Goal: Check status

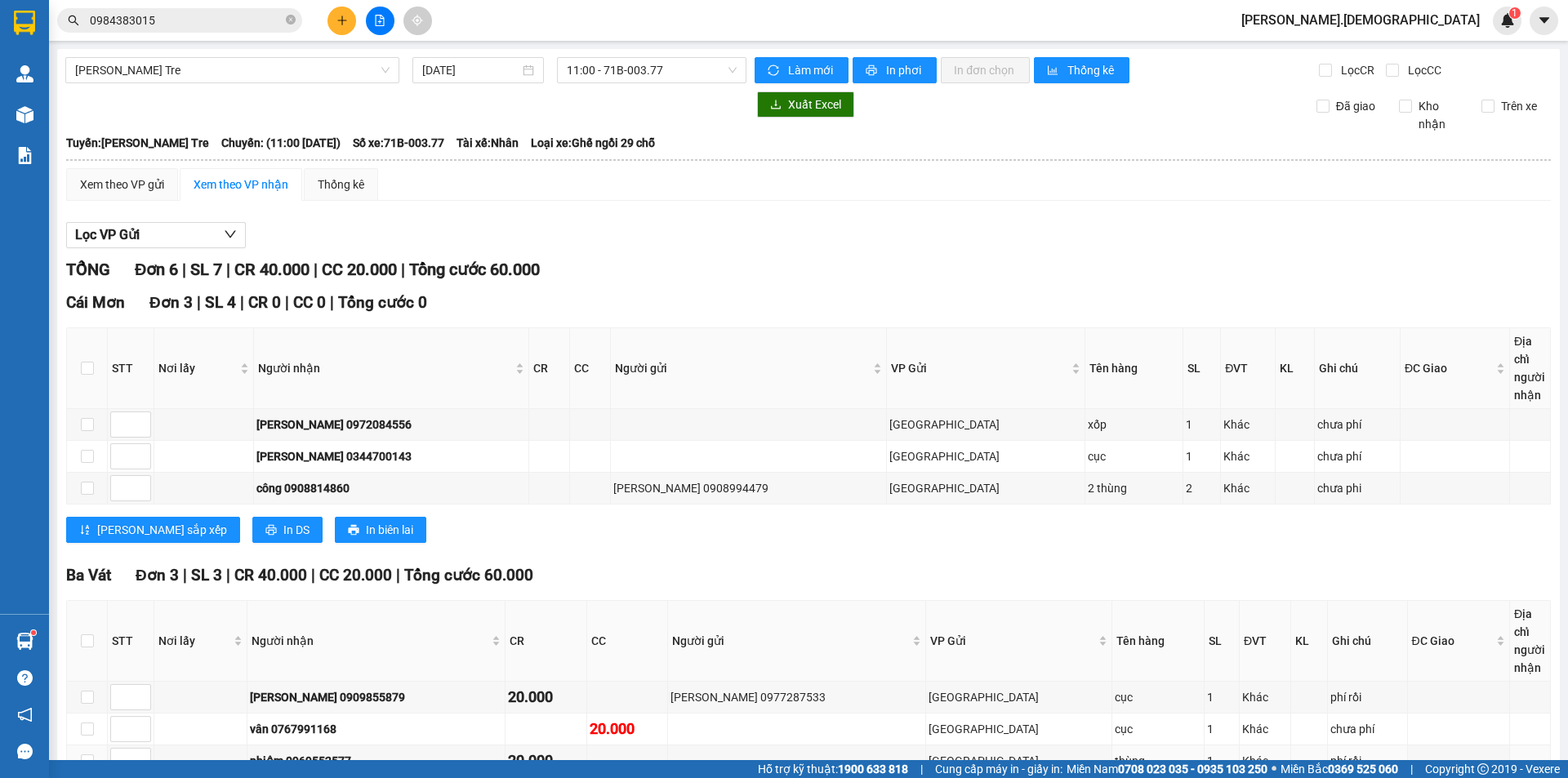
scroll to position [101, 0]
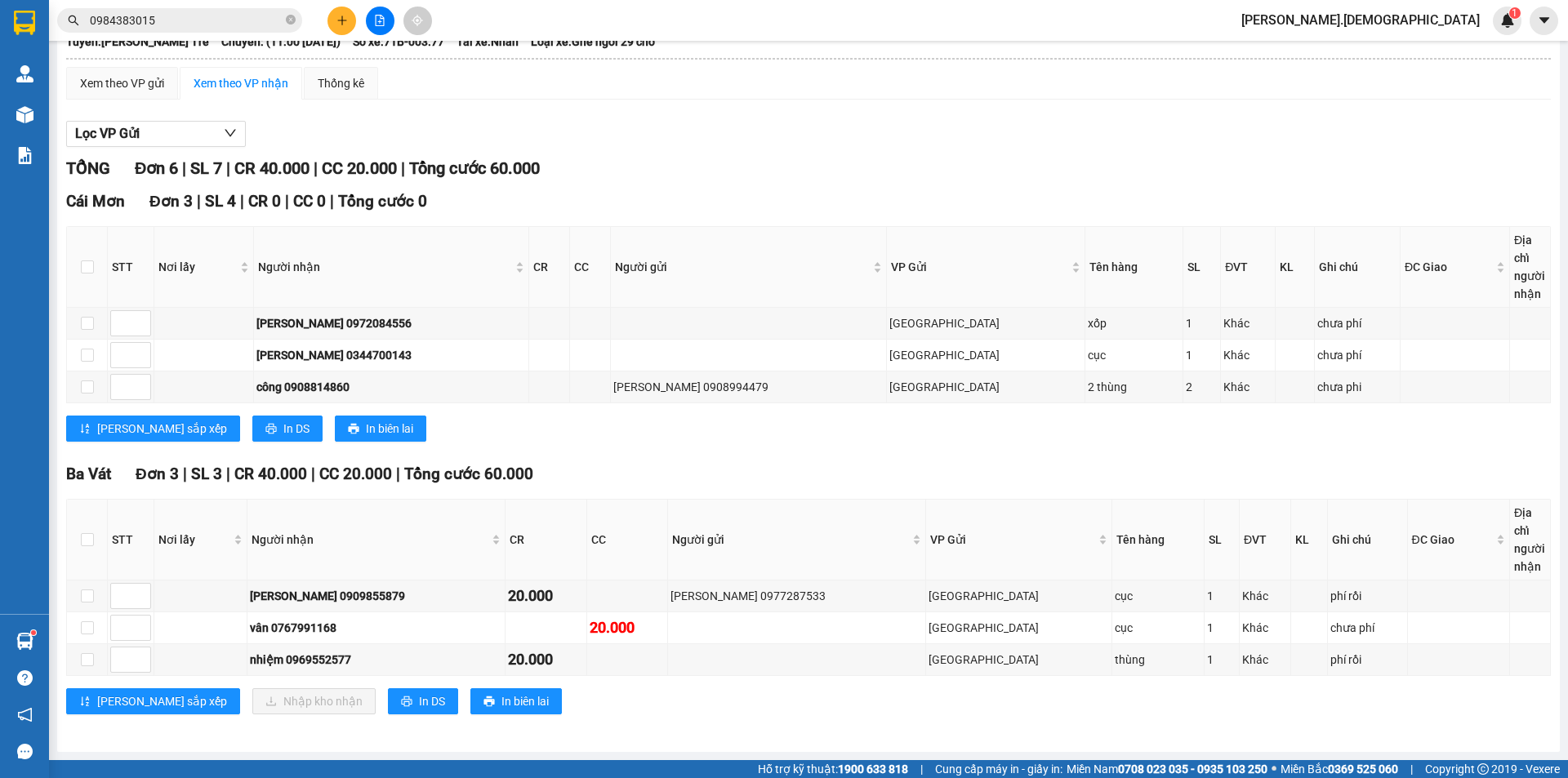
click at [666, 140] on div "Lọc VP Gửi" at bounding box center [808, 134] width 1485 height 27
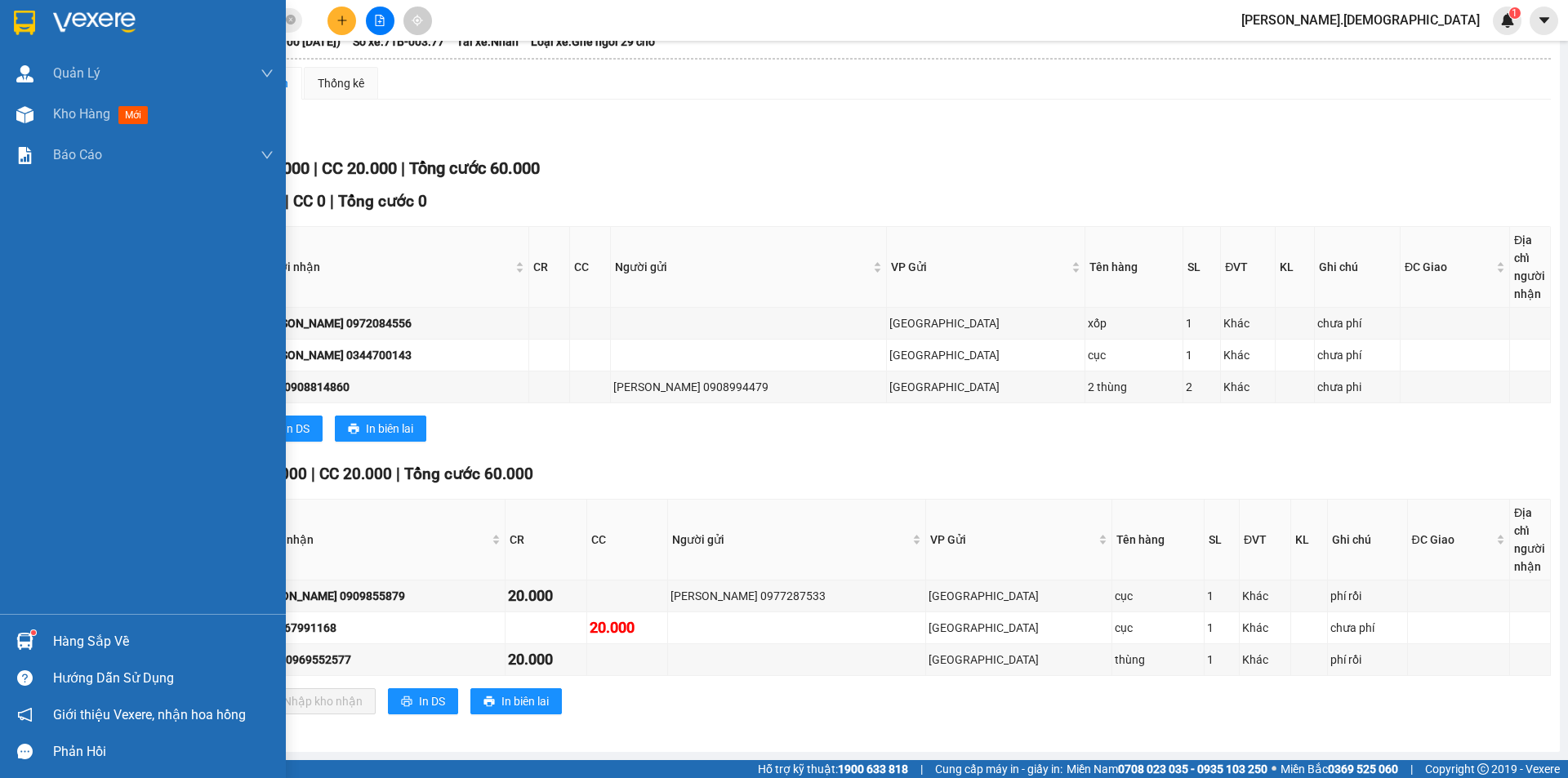
click at [106, 644] on div "Hàng sắp về" at bounding box center [163, 642] width 220 height 24
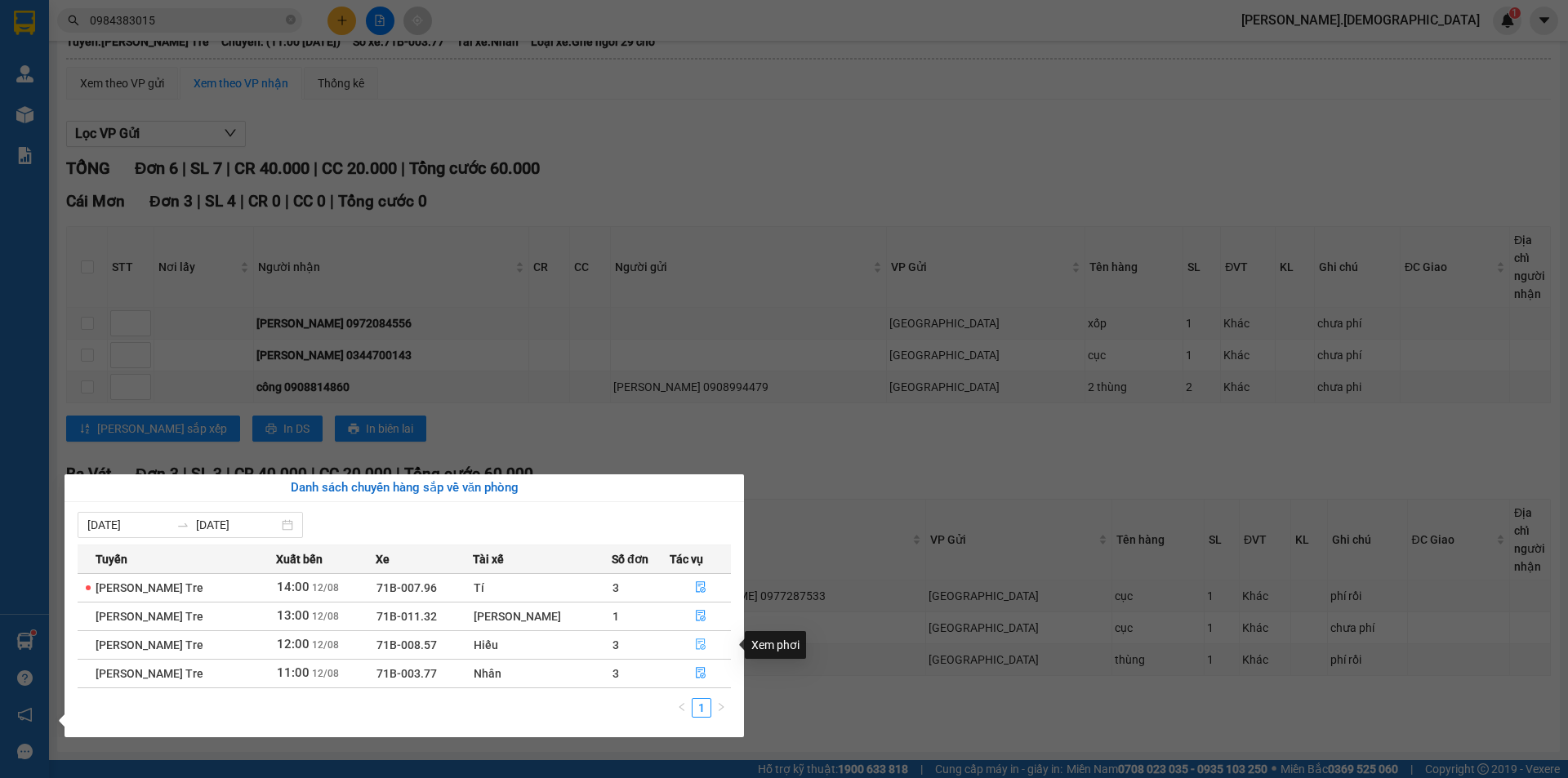
click at [696, 649] on icon "file-done" at bounding box center [700, 645] width 10 height 11
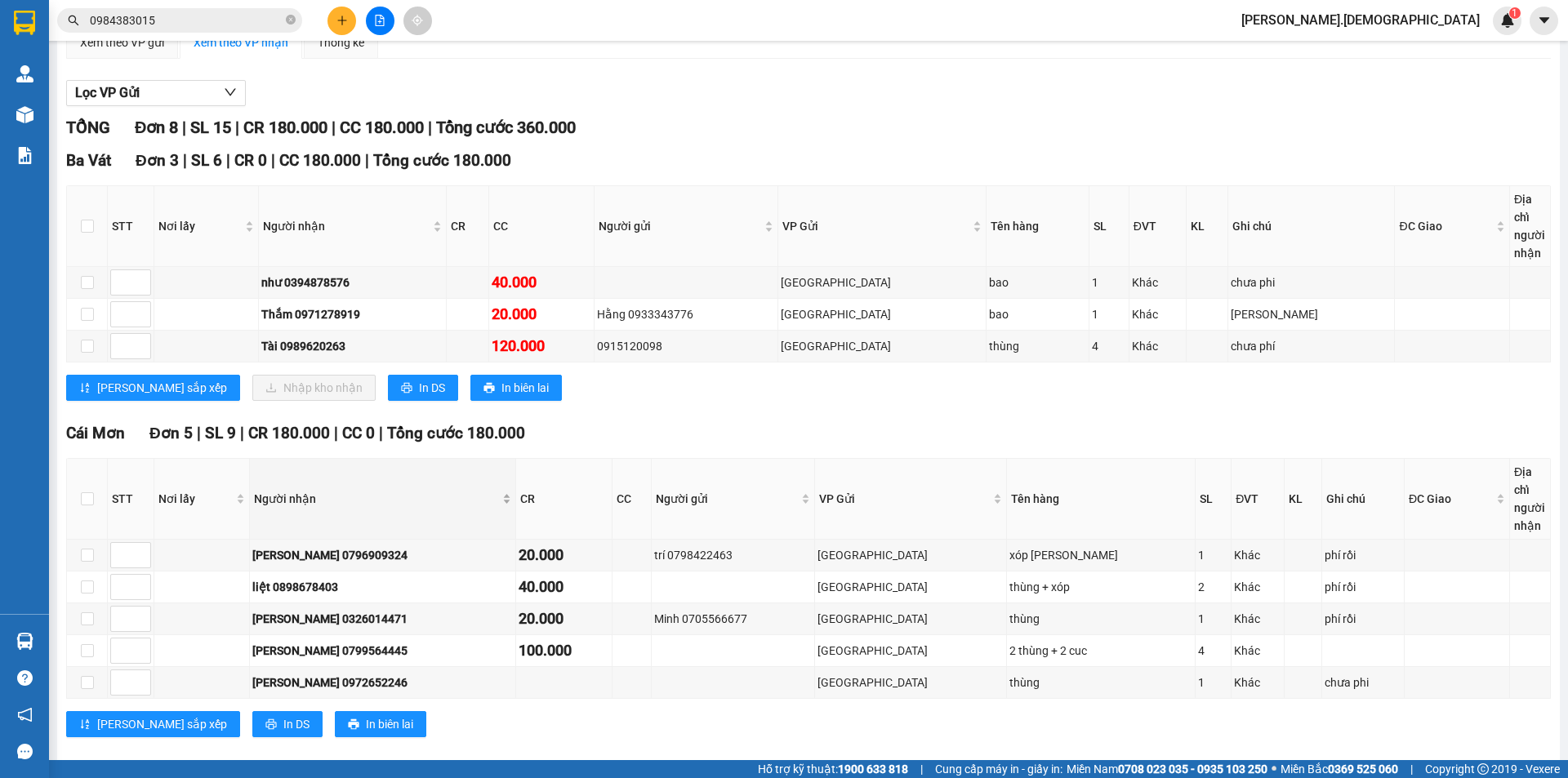
scroll to position [165, 0]
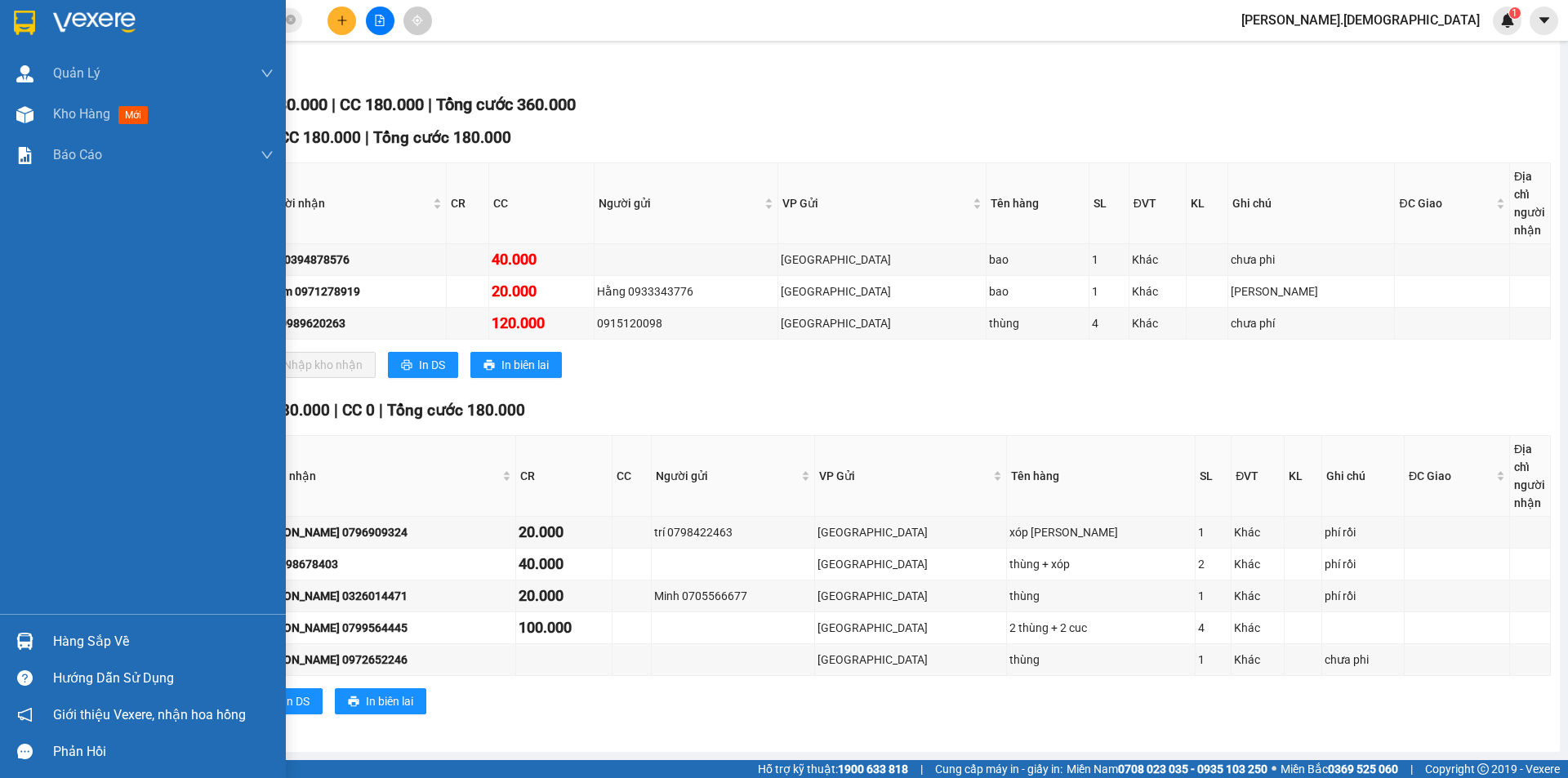
click at [73, 642] on div "Hàng sắp về" at bounding box center [163, 642] width 220 height 24
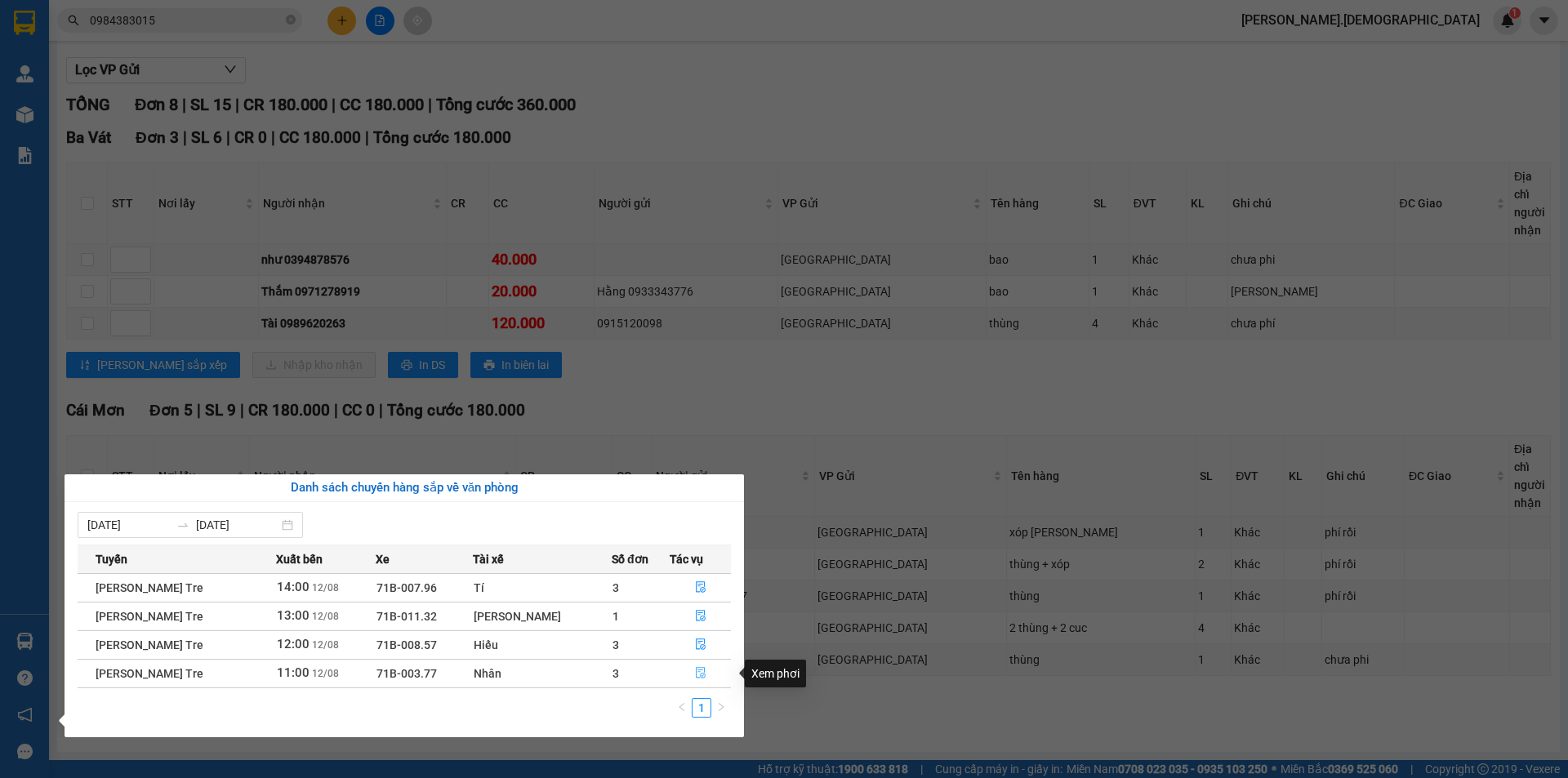
click at [699, 670] on icon "file-done" at bounding box center [700, 672] width 11 height 11
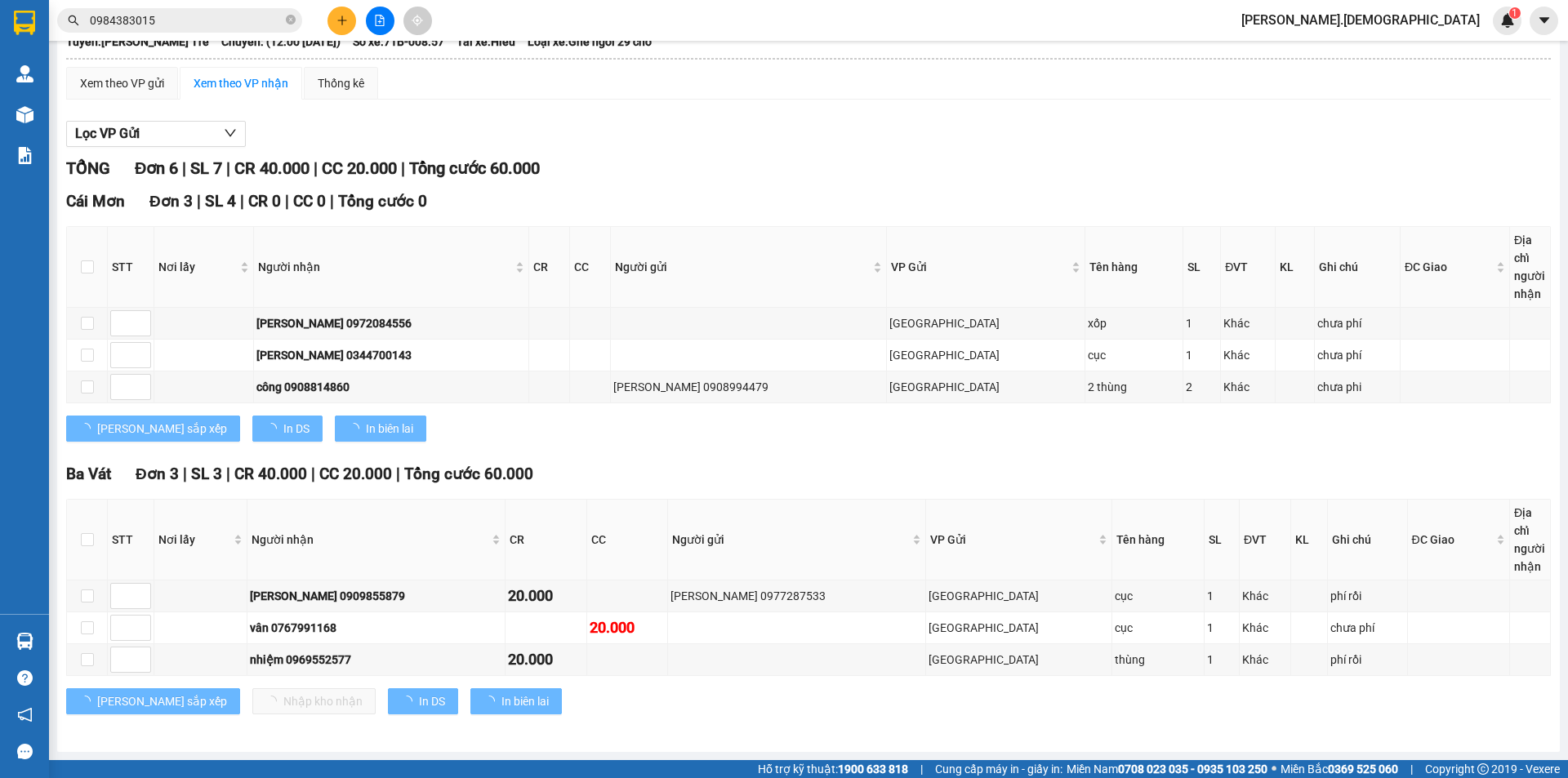
scroll to position [101, 0]
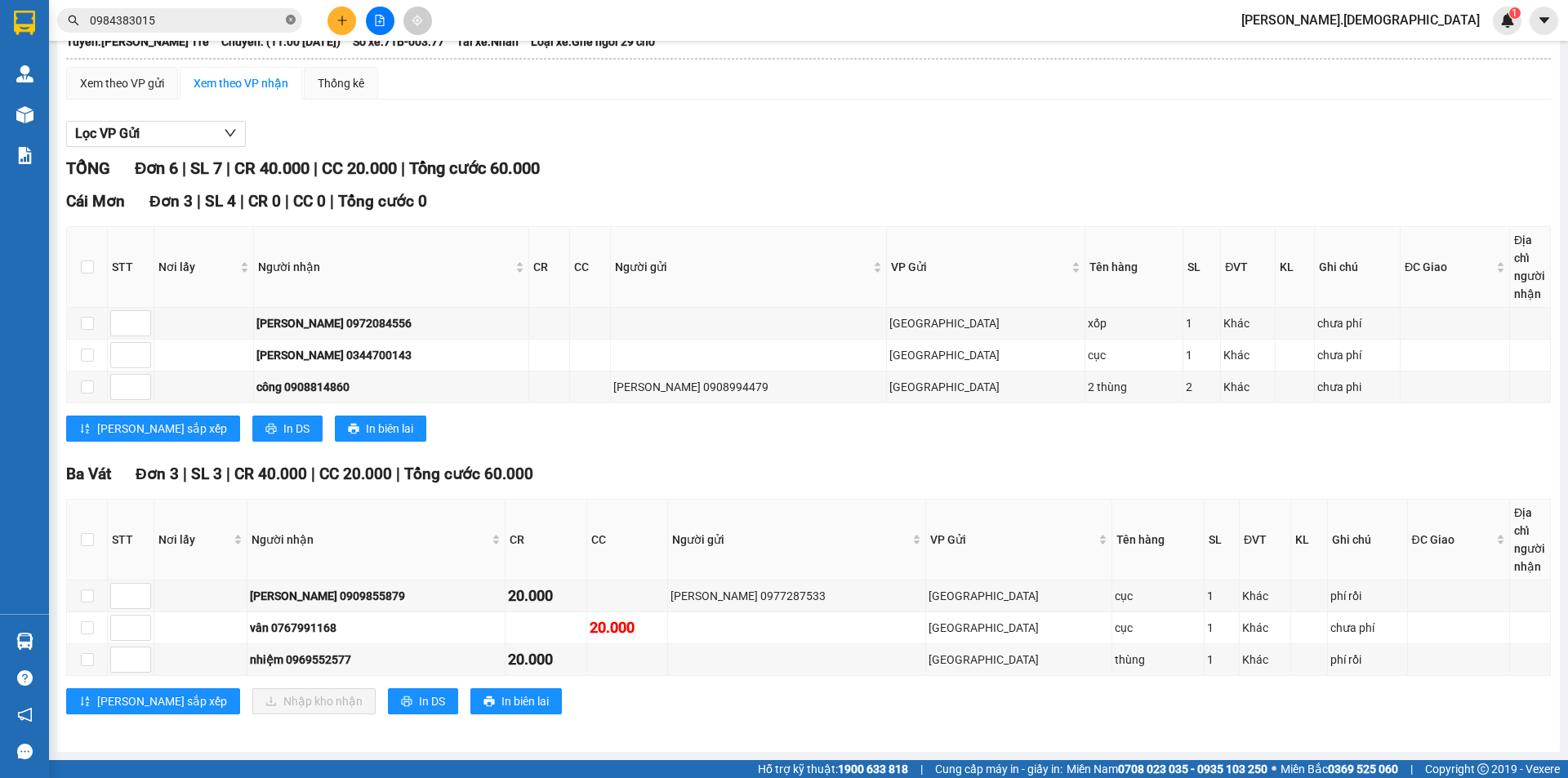
click at [290, 26] on span at bounding box center [290, 21] width 10 height 16
click at [235, 21] on input "text" at bounding box center [186, 20] width 193 height 18
click at [201, 21] on input "text" at bounding box center [186, 20] width 193 height 18
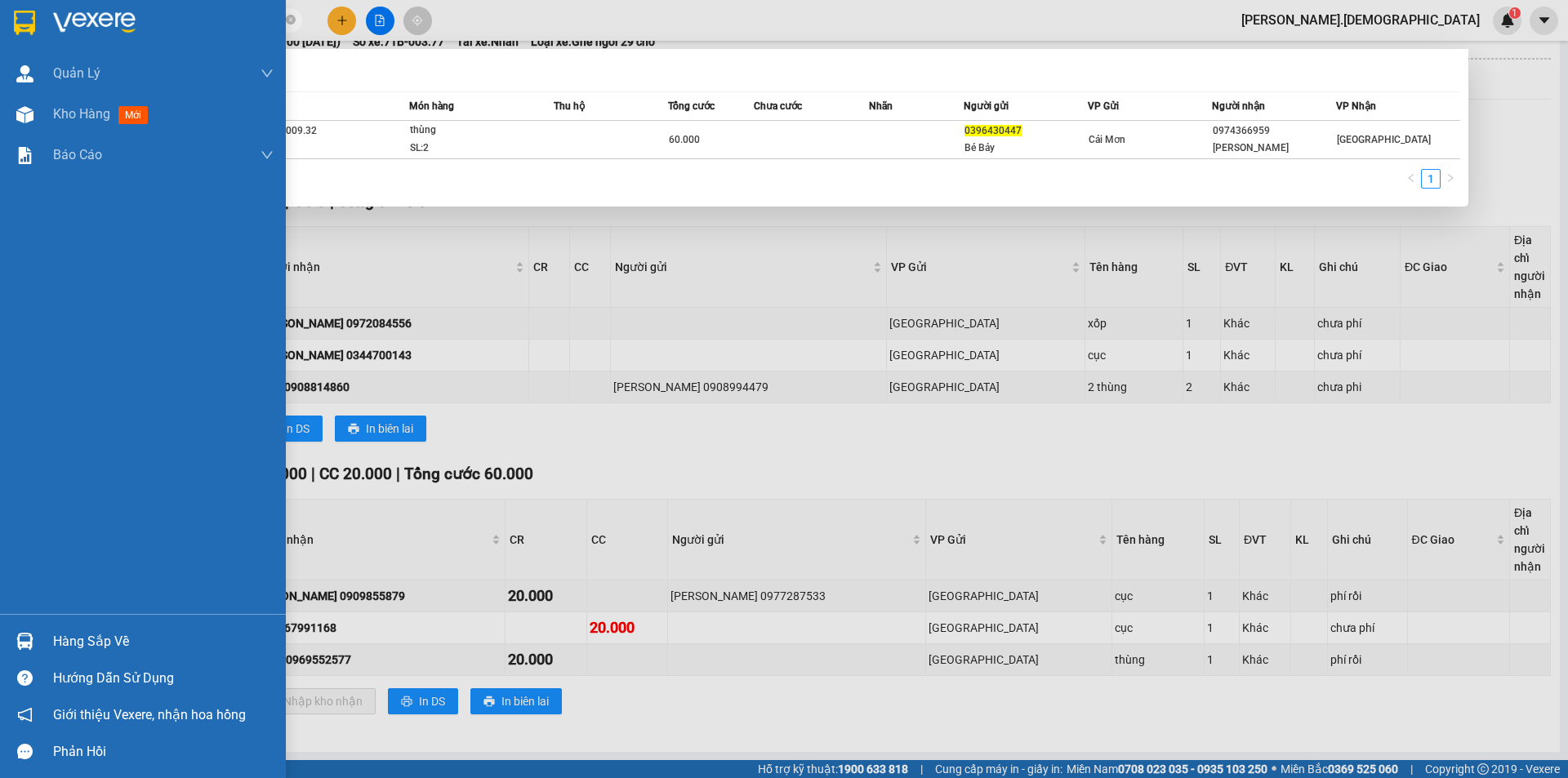
type input "0396430447"
drag, startPoint x: 87, startPoint y: 641, endPoint x: 94, endPoint y: 629, distance: 13.9
click at [95, 643] on div "Hàng sắp về" at bounding box center [163, 642] width 220 height 24
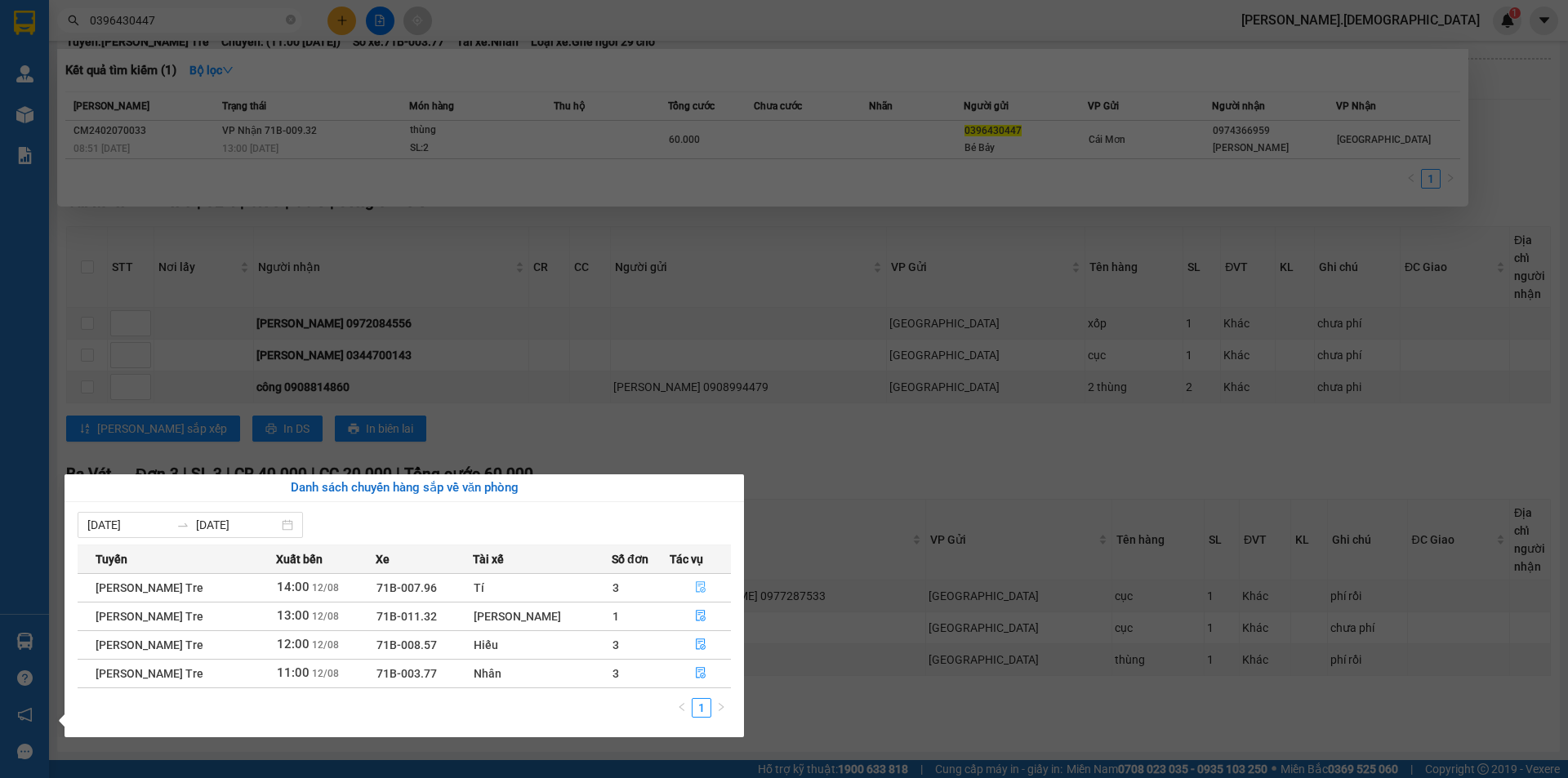
click at [688, 584] on button "button" at bounding box center [700, 588] width 59 height 26
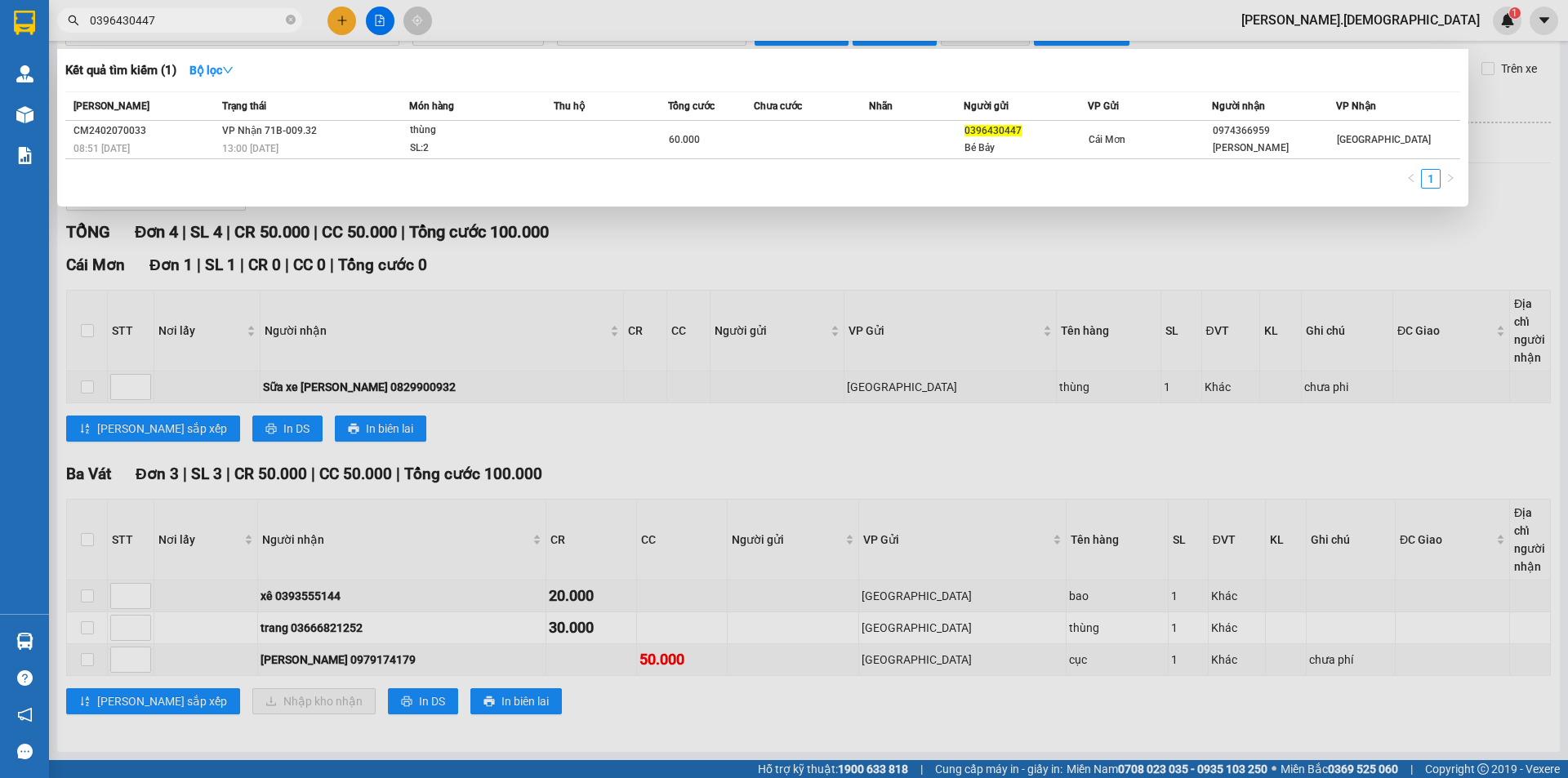
scroll to position [38, 0]
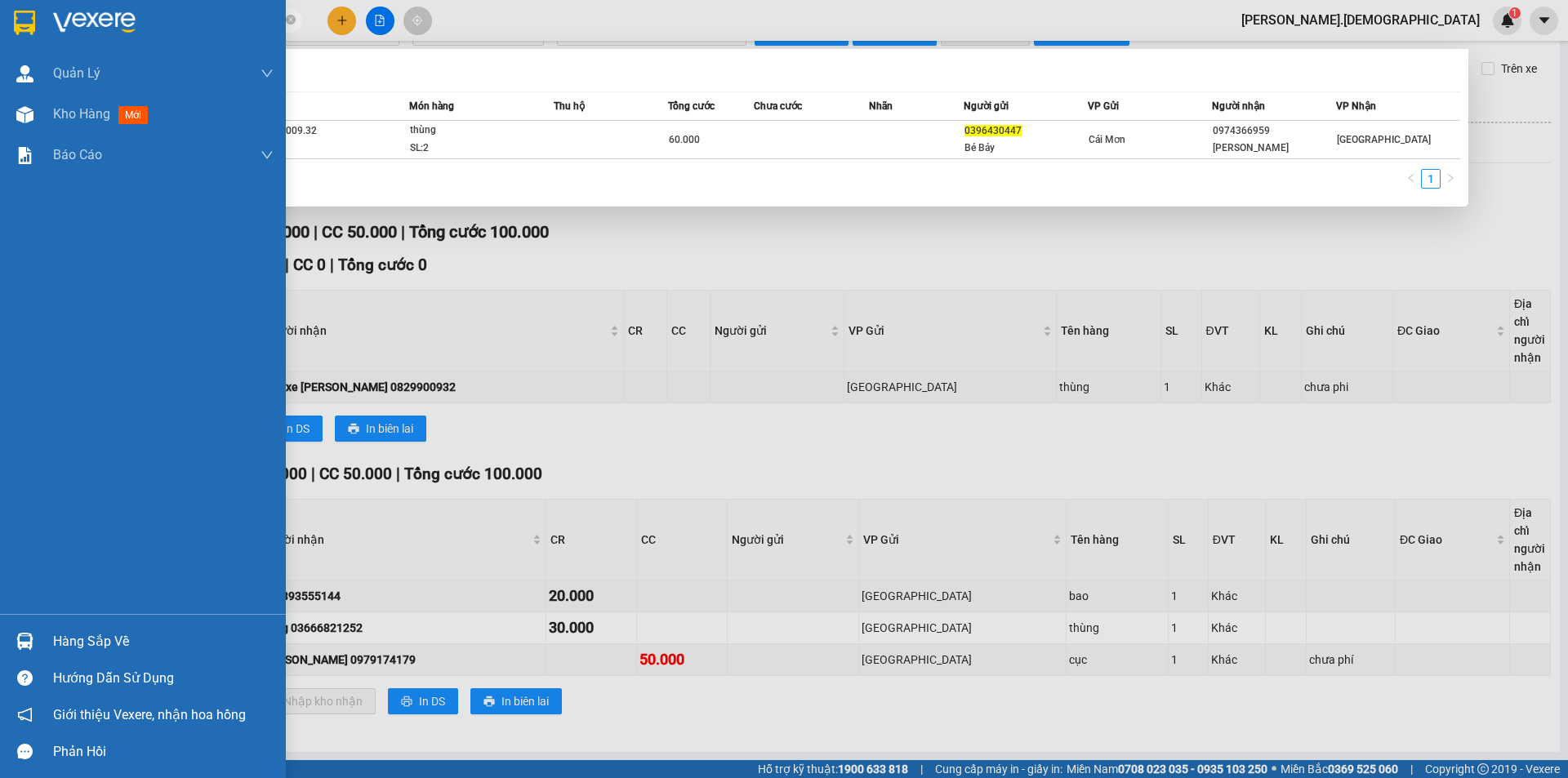
drag, startPoint x: 92, startPoint y: 637, endPoint x: 100, endPoint y: 635, distance: 8.2
click at [93, 636] on div "Hàng sắp về" at bounding box center [163, 642] width 220 height 24
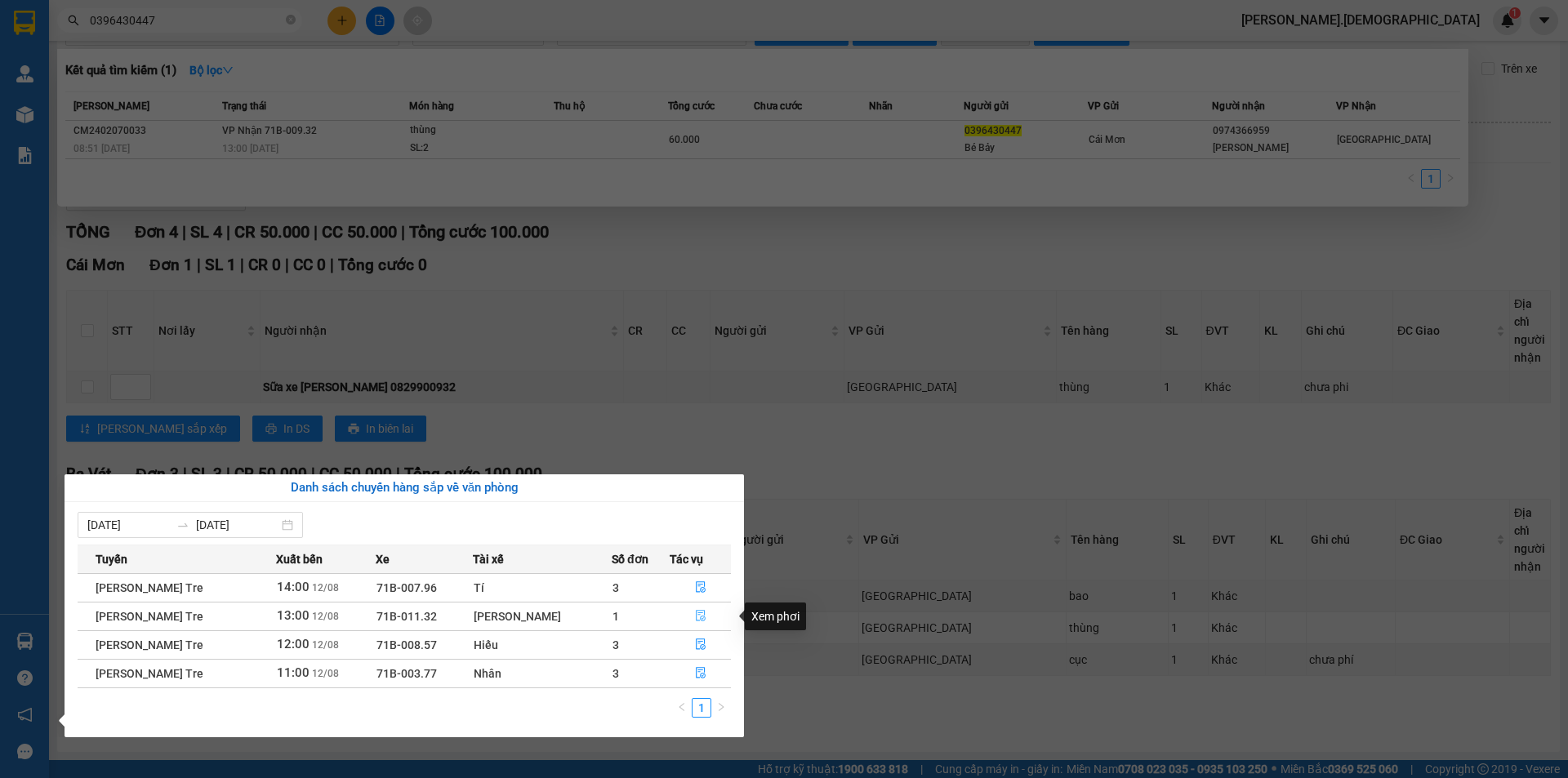
click at [696, 615] on icon "file-done" at bounding box center [700, 615] width 11 height 11
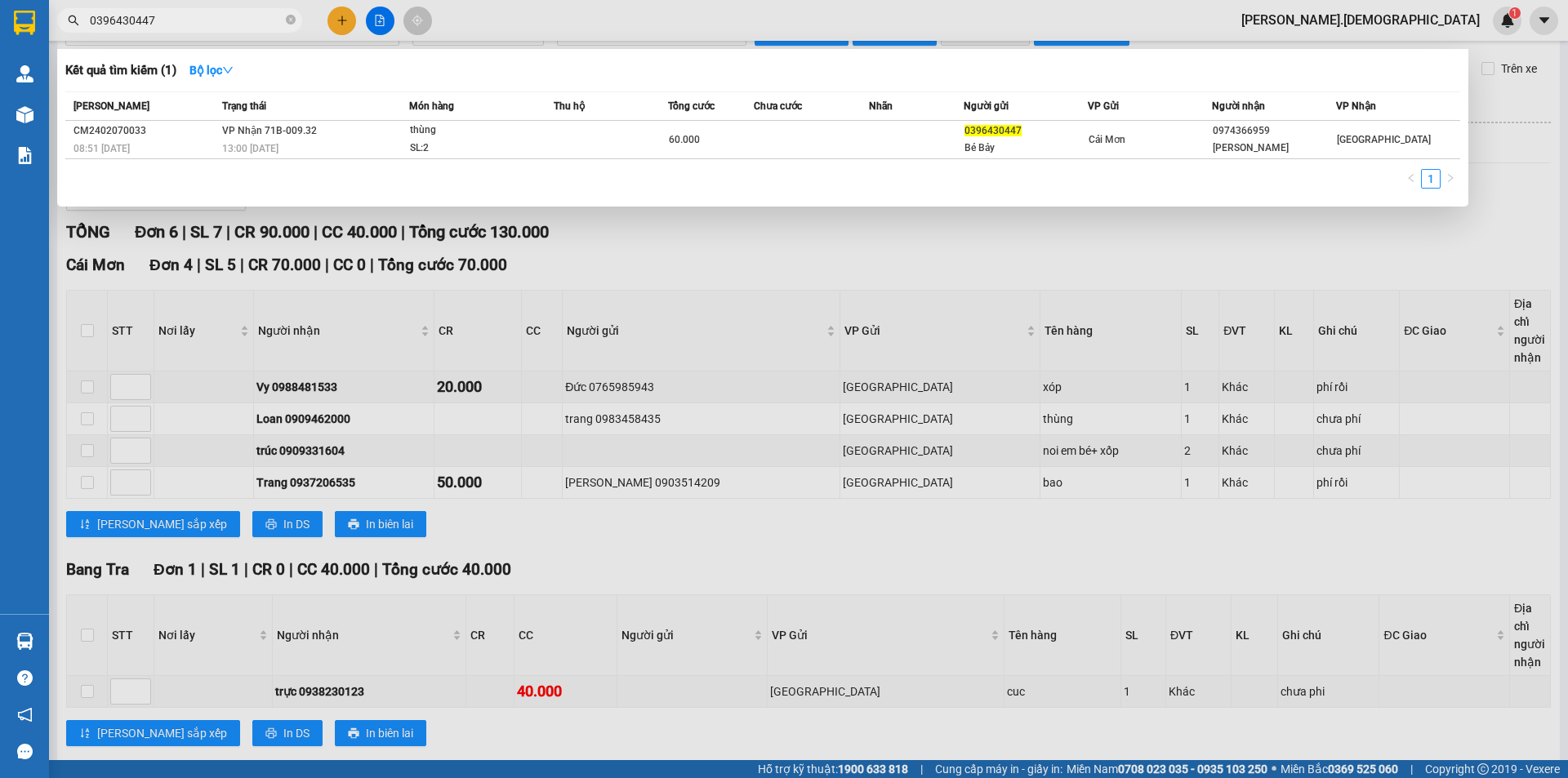
scroll to position [165, 0]
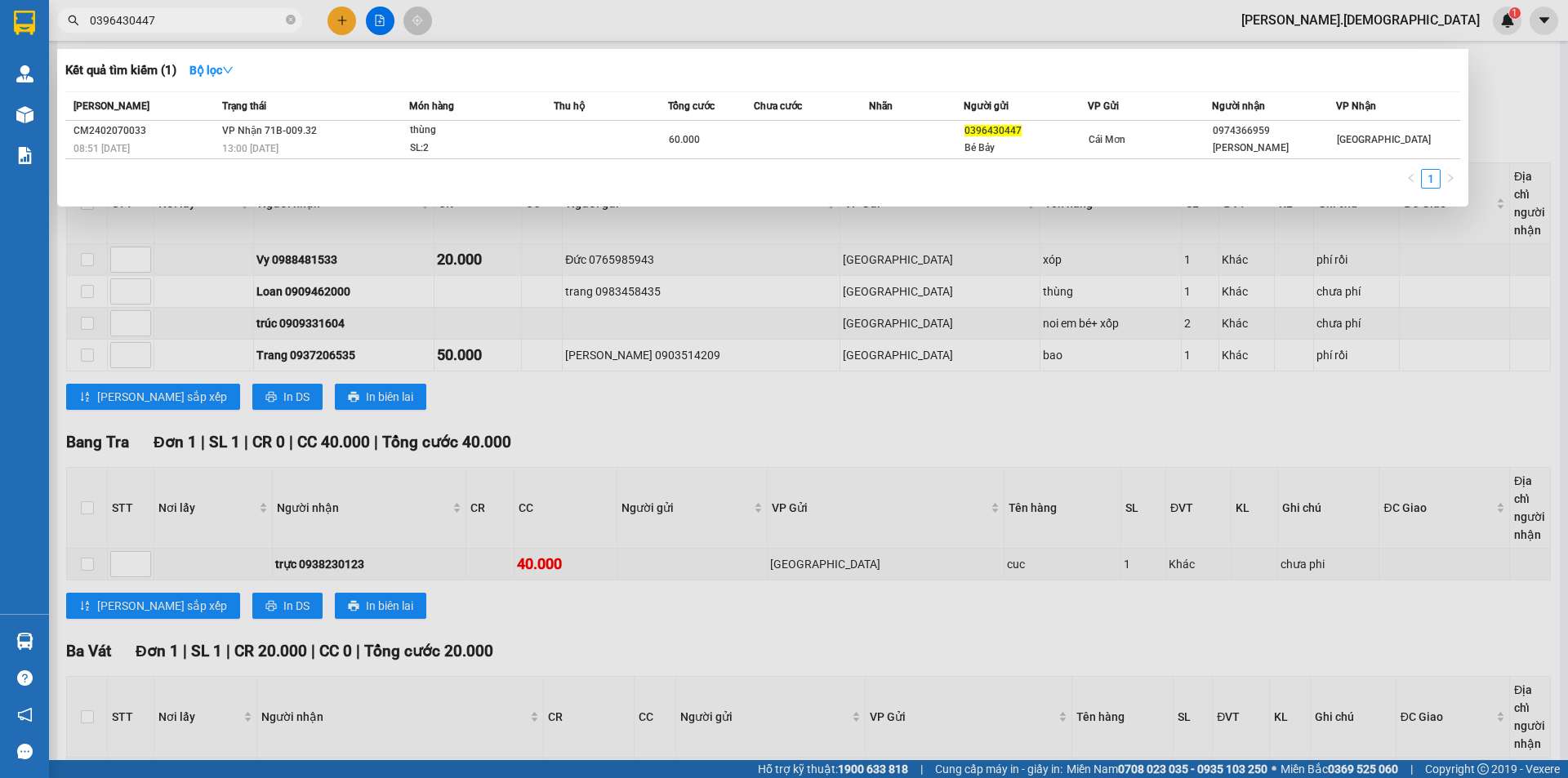
click at [690, 455] on div at bounding box center [784, 389] width 1568 height 778
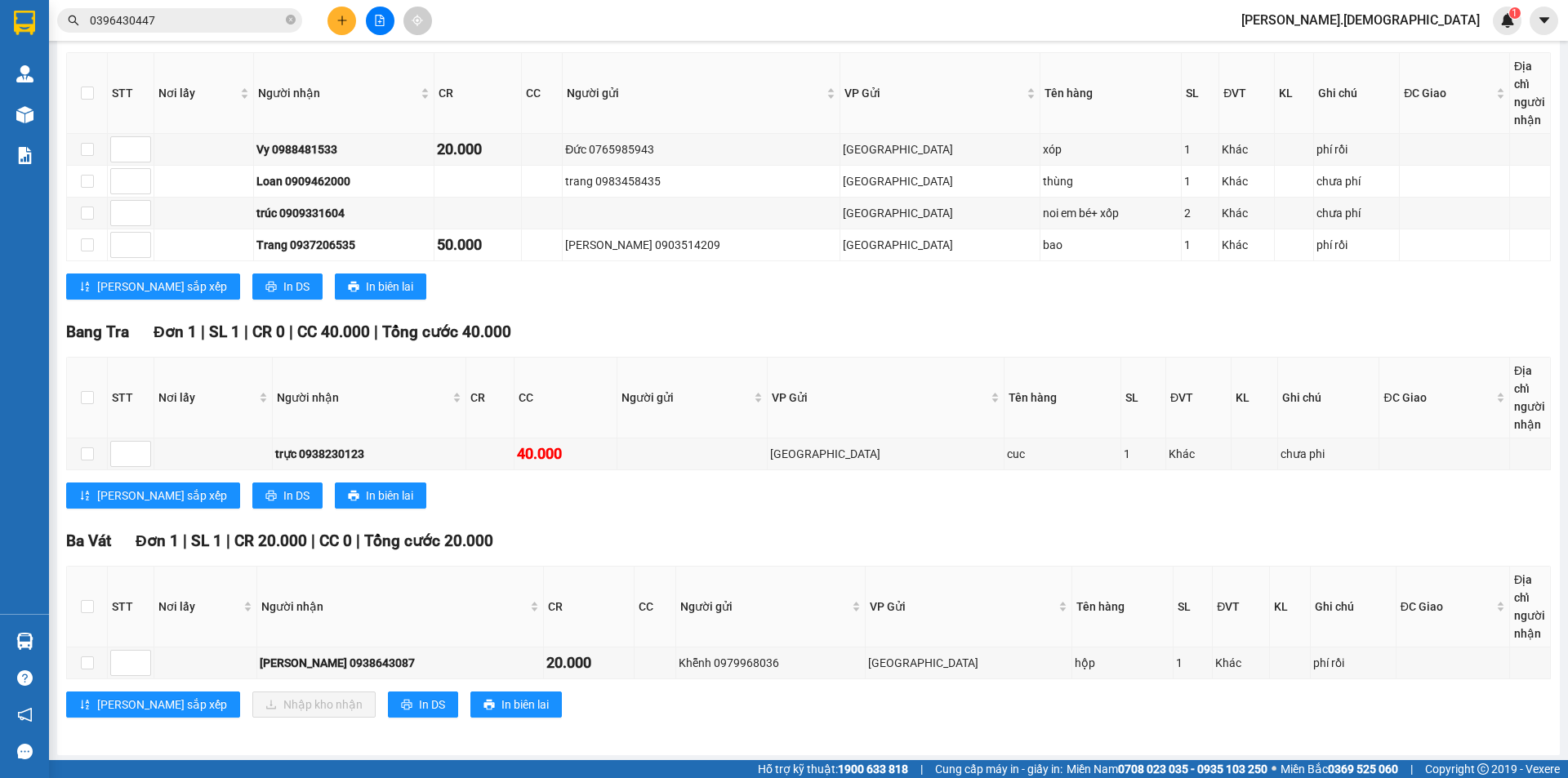
scroll to position [279, 0]
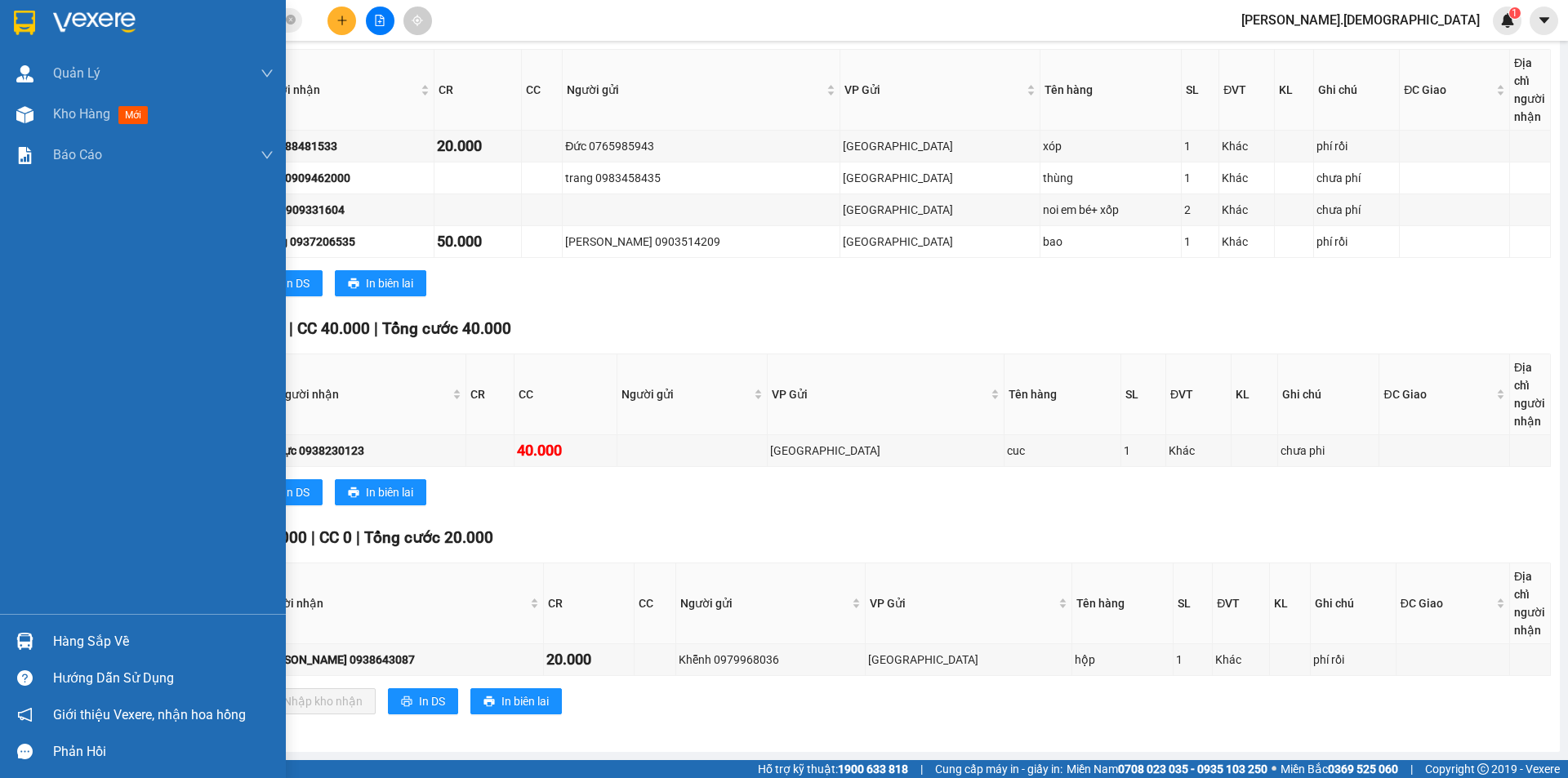
click at [86, 642] on div "Hàng sắp về" at bounding box center [163, 642] width 220 height 24
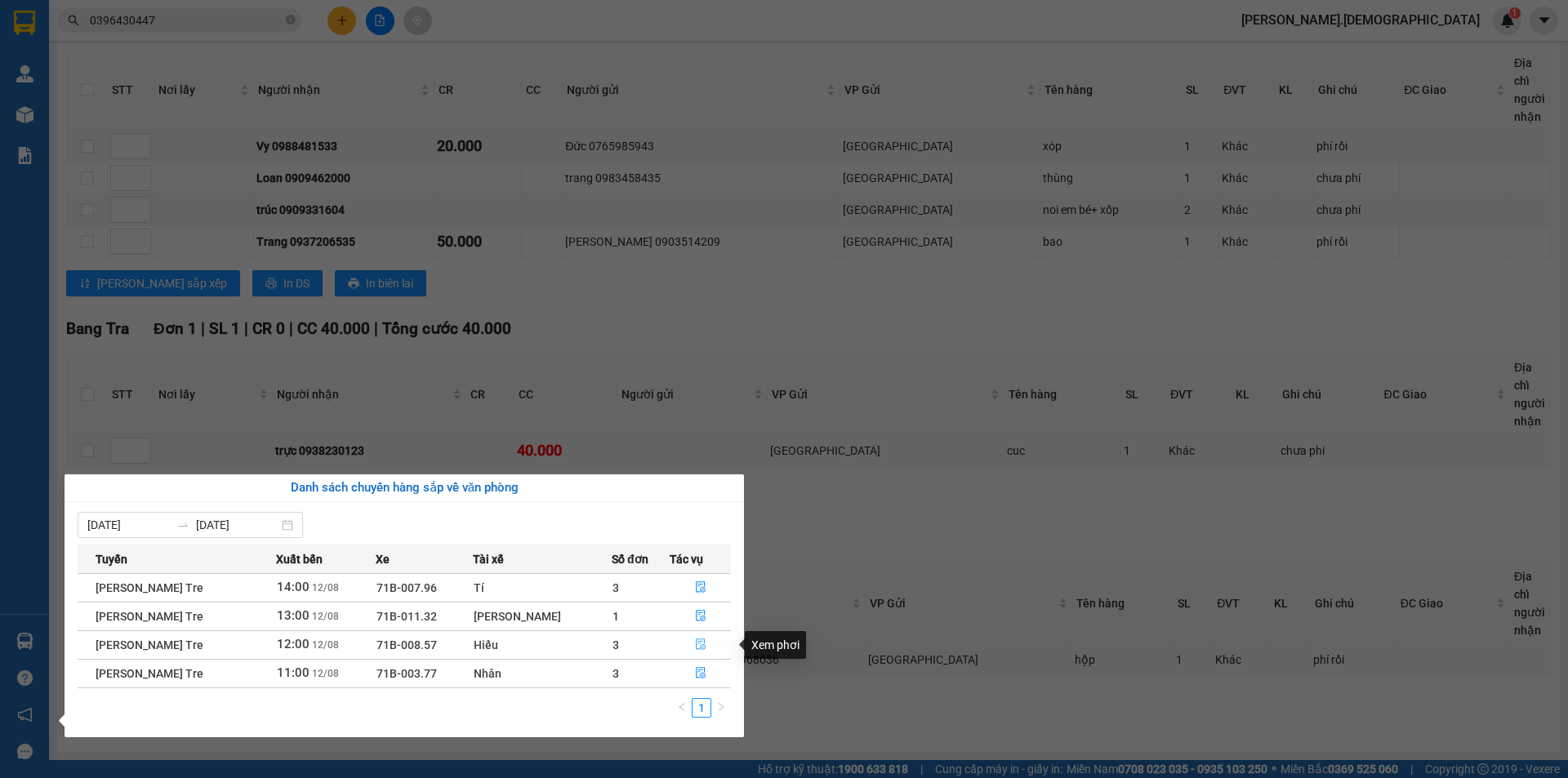
click at [697, 644] on icon "file-done" at bounding box center [700, 644] width 11 height 11
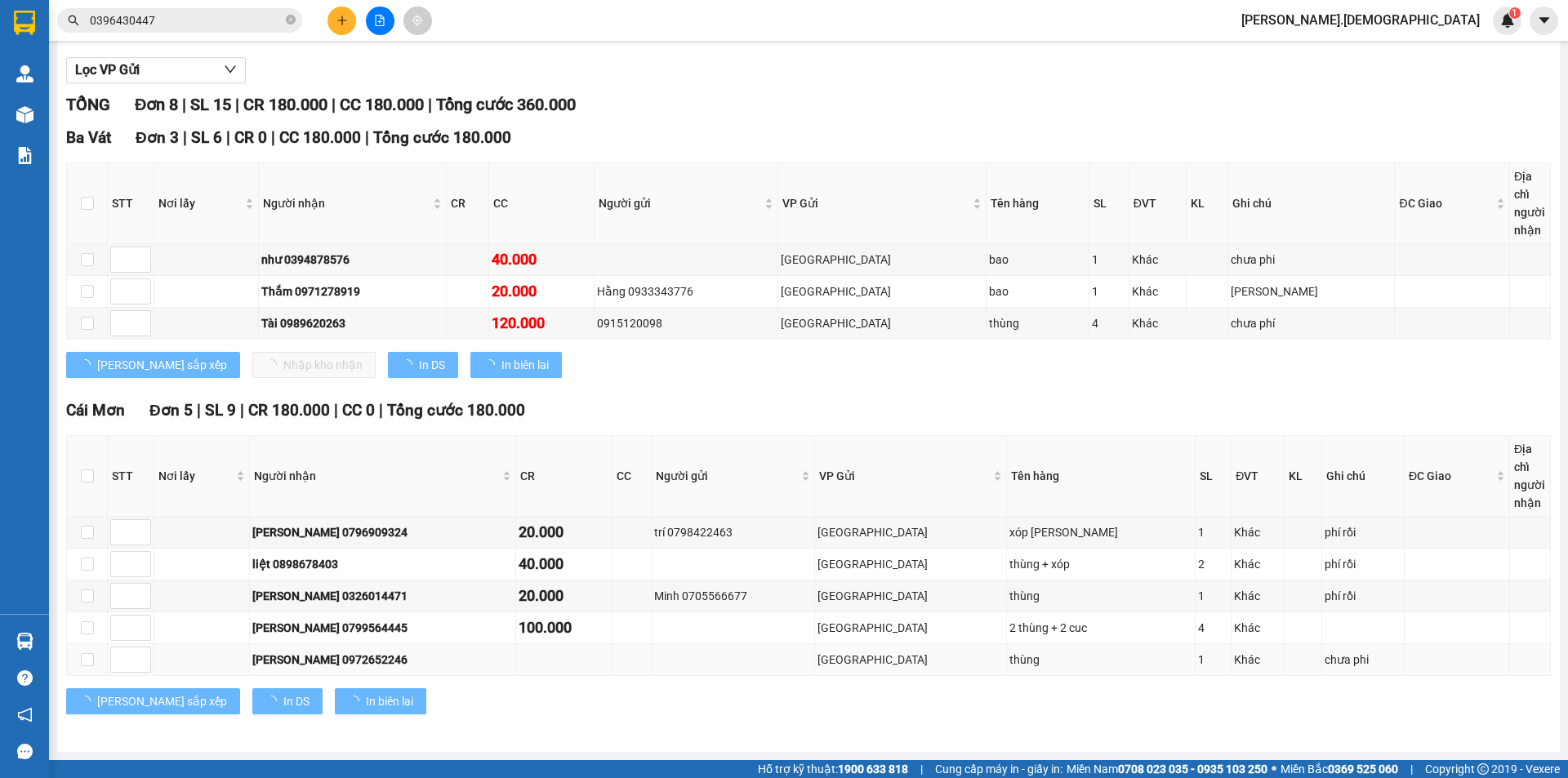
scroll to position [165, 0]
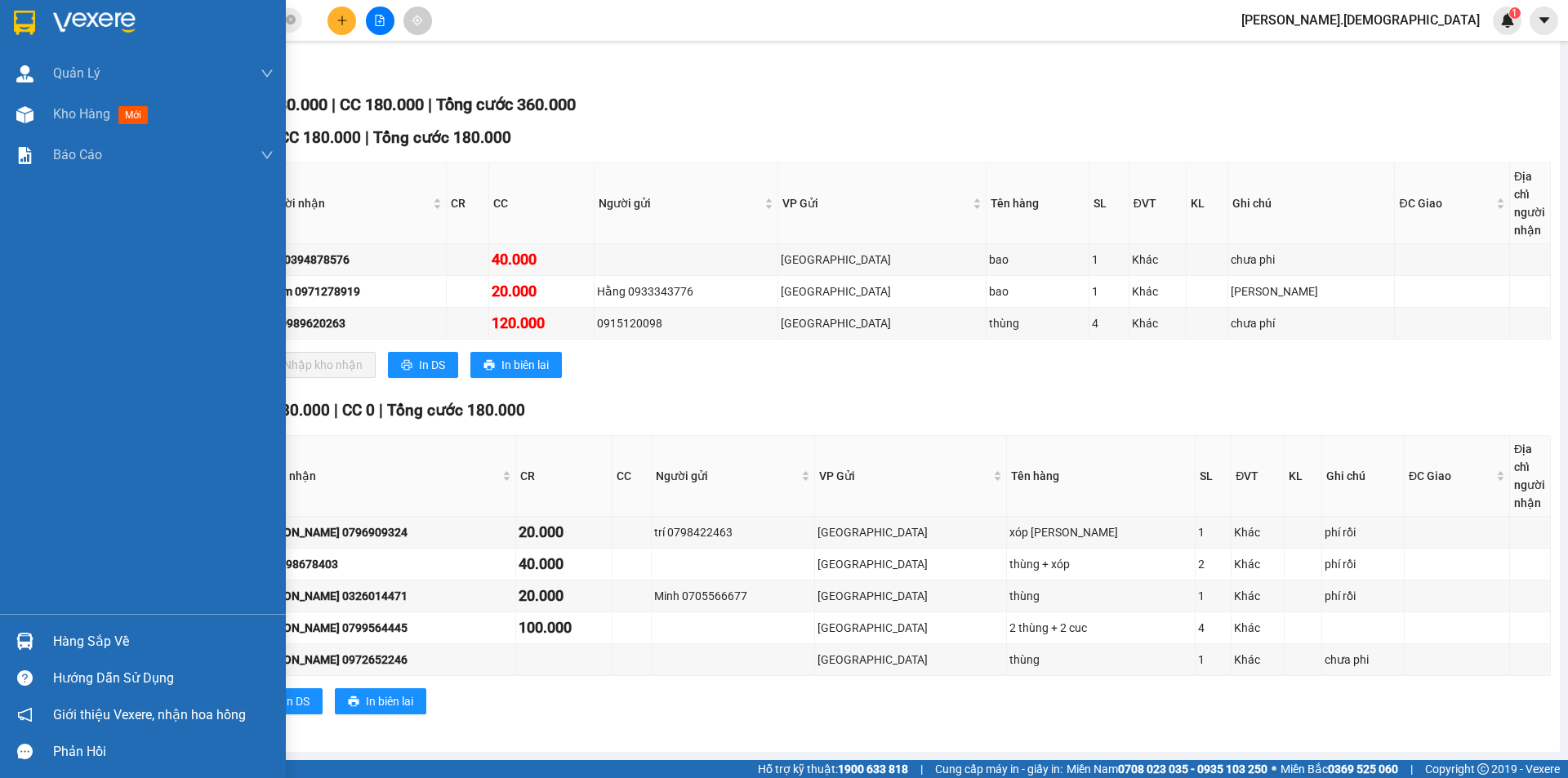
click at [92, 639] on div "Hàng sắp về" at bounding box center [163, 642] width 220 height 24
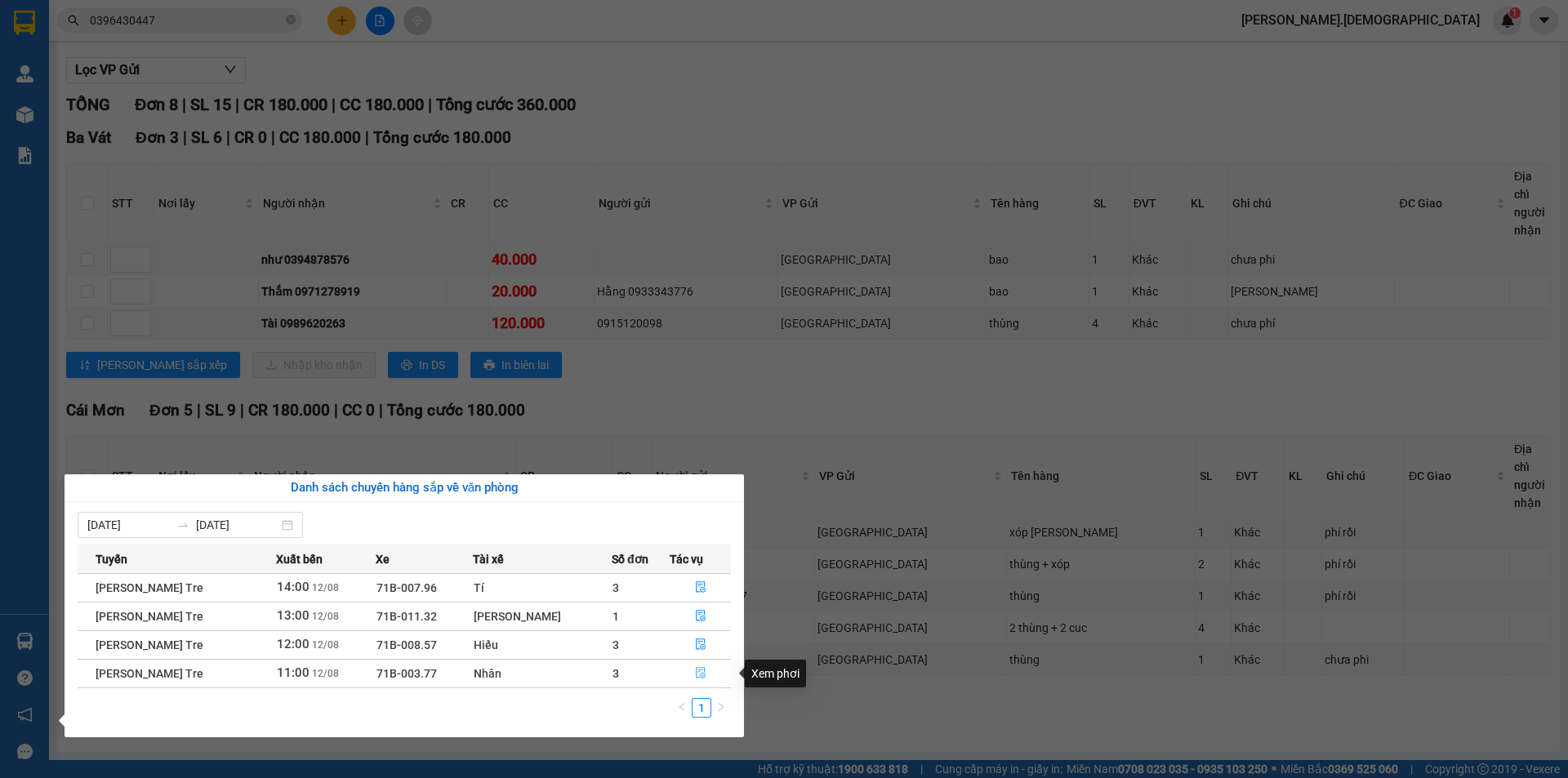
click at [698, 669] on icon "file-done" at bounding box center [700, 672] width 11 height 11
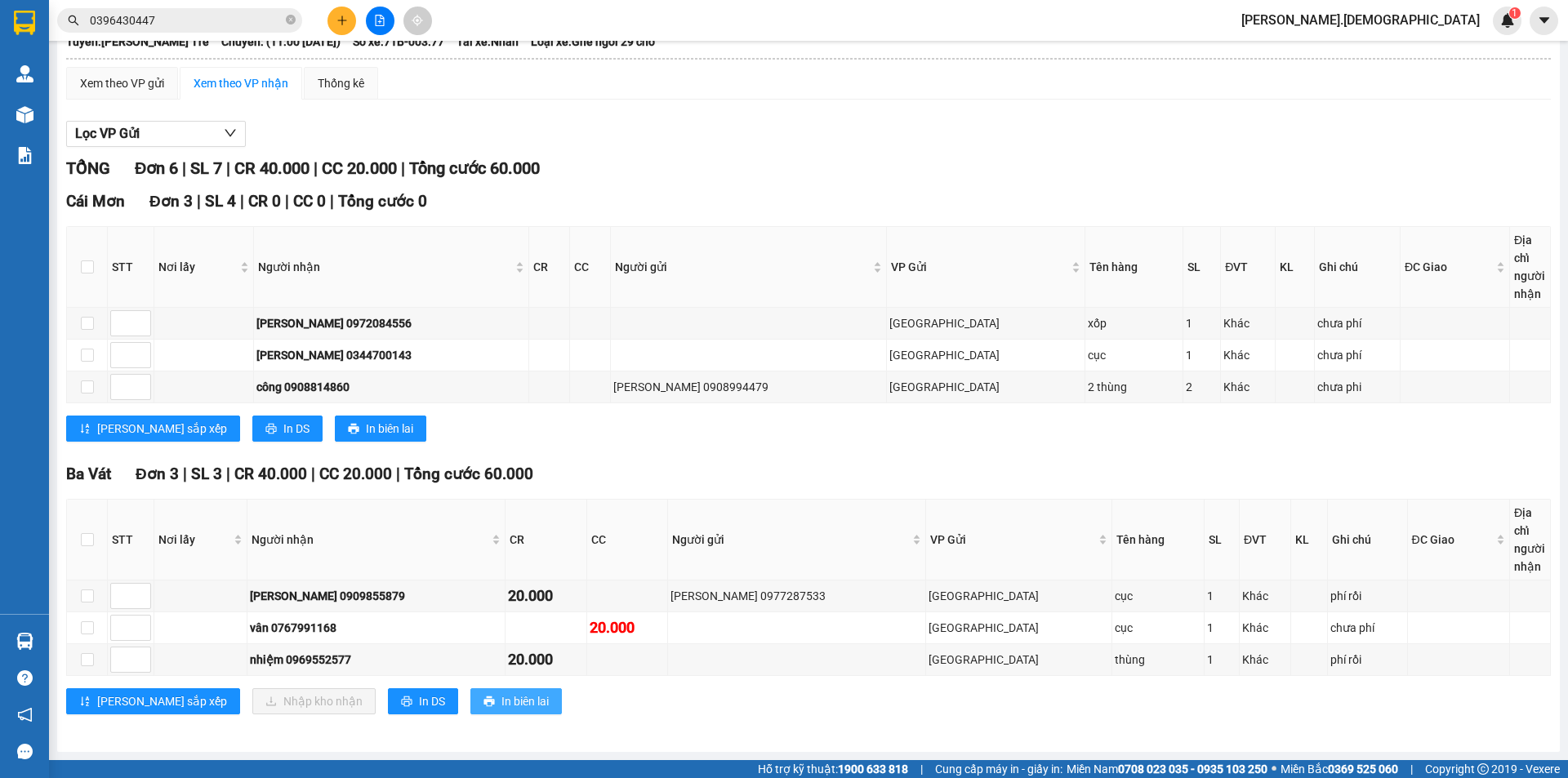
scroll to position [101, 0]
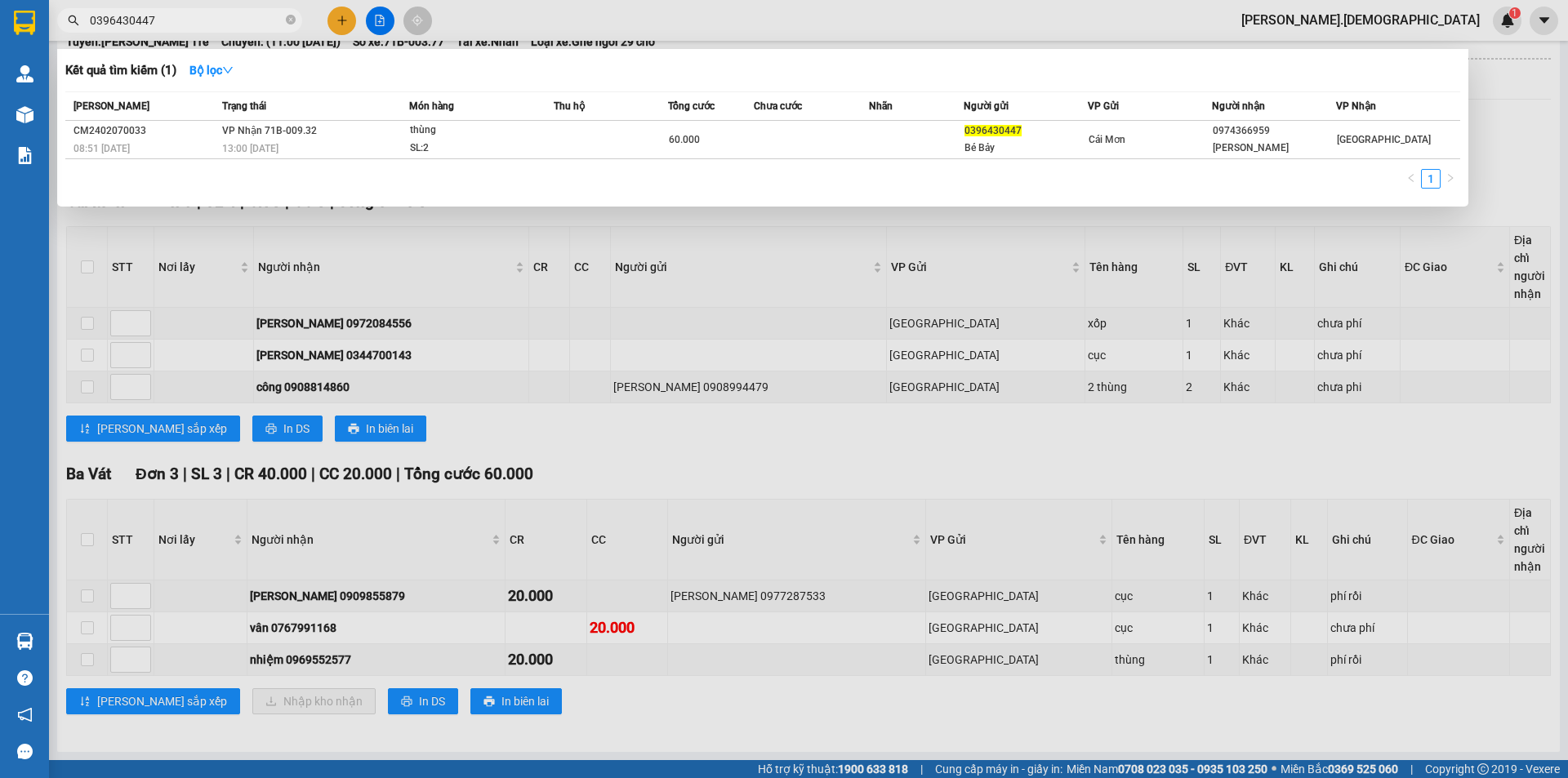
click at [190, 22] on input "0396430447" at bounding box center [186, 20] width 193 height 18
click at [531, 191] on div "1" at bounding box center [763, 184] width 1395 height 30
click at [683, 448] on div at bounding box center [784, 389] width 1568 height 778
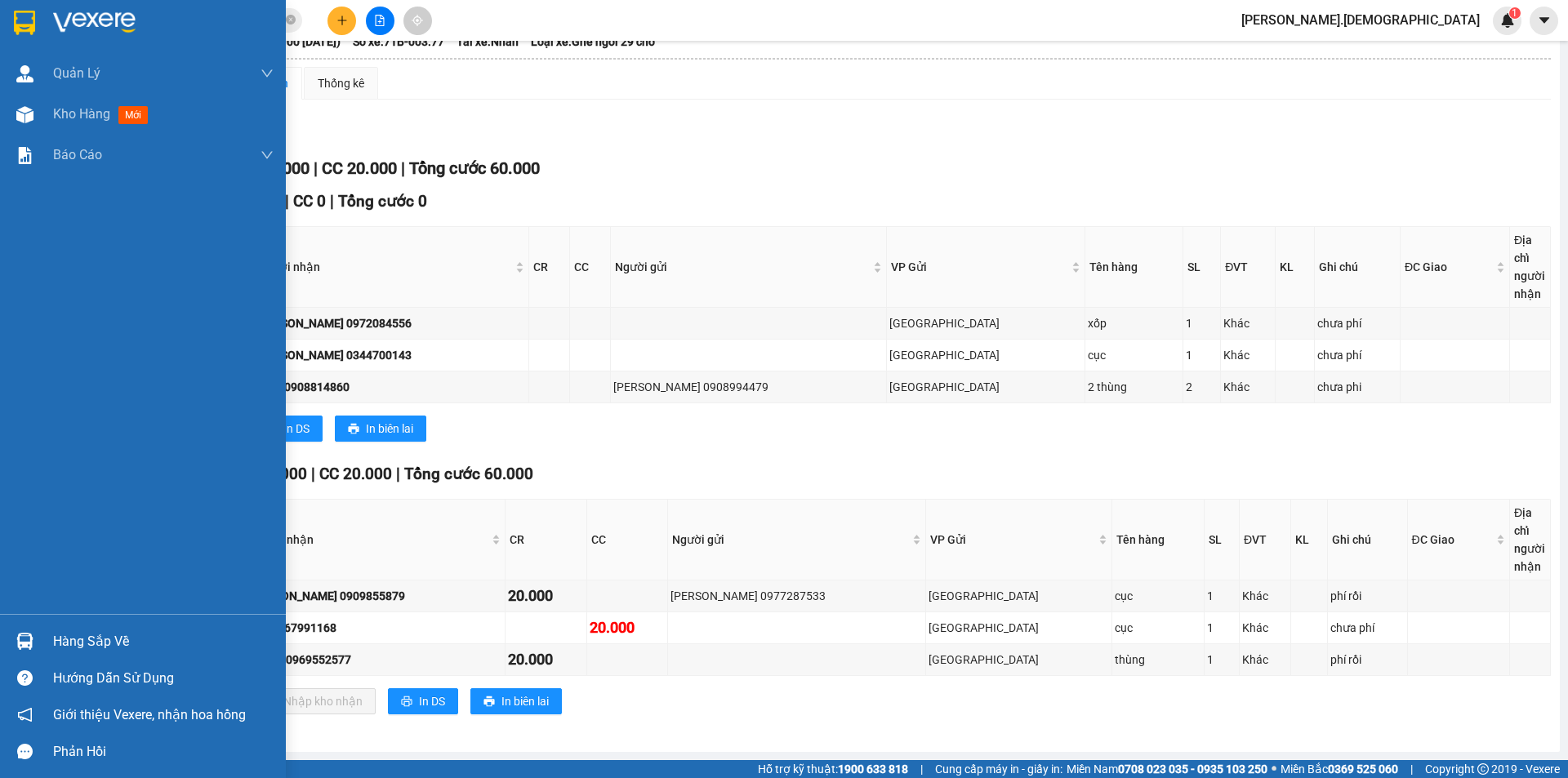
click at [99, 638] on div "Hàng sắp về" at bounding box center [163, 642] width 220 height 24
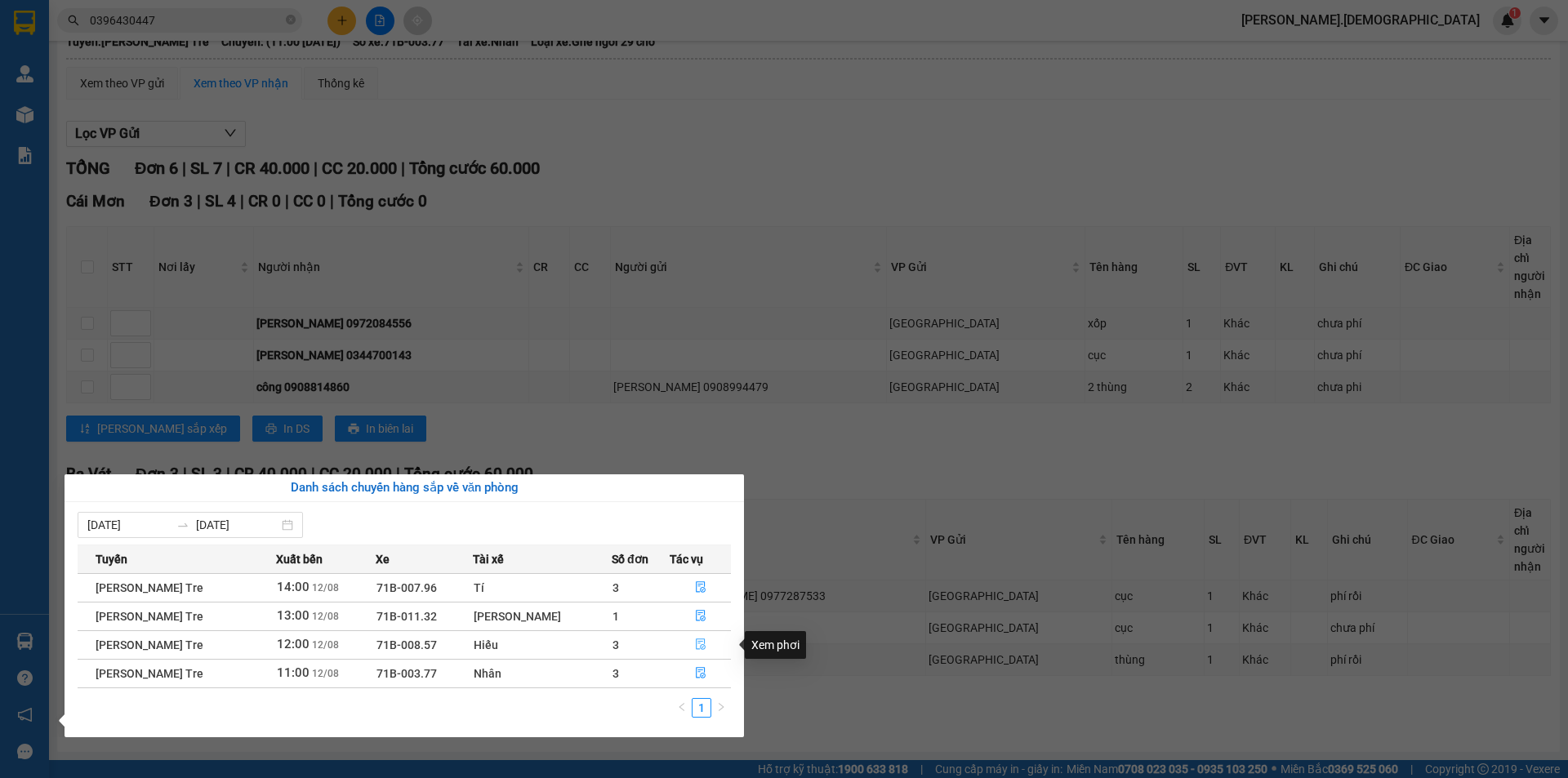
click at [699, 645] on icon "file-done" at bounding box center [700, 645] width 10 height 11
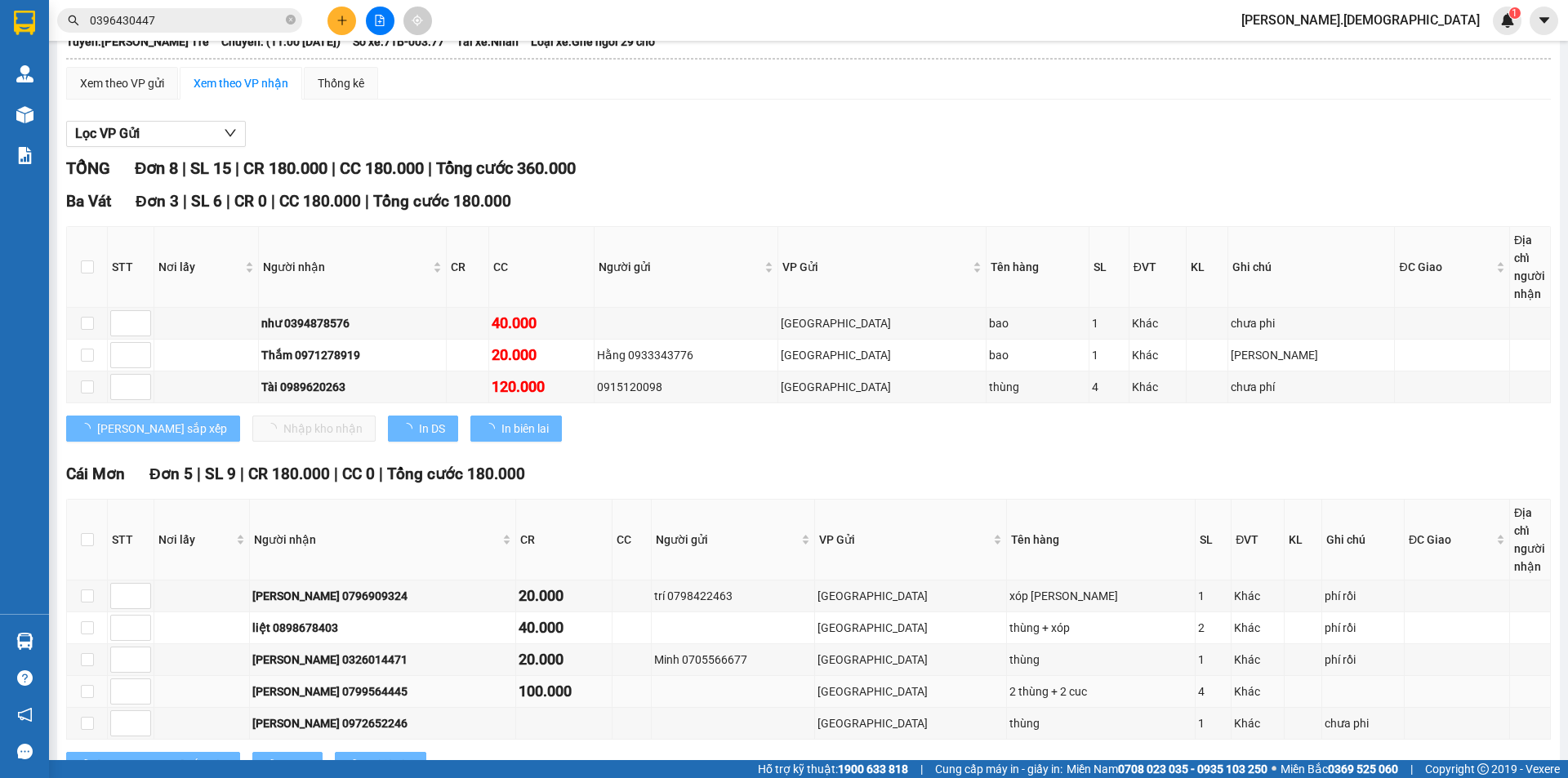
scroll to position [165, 0]
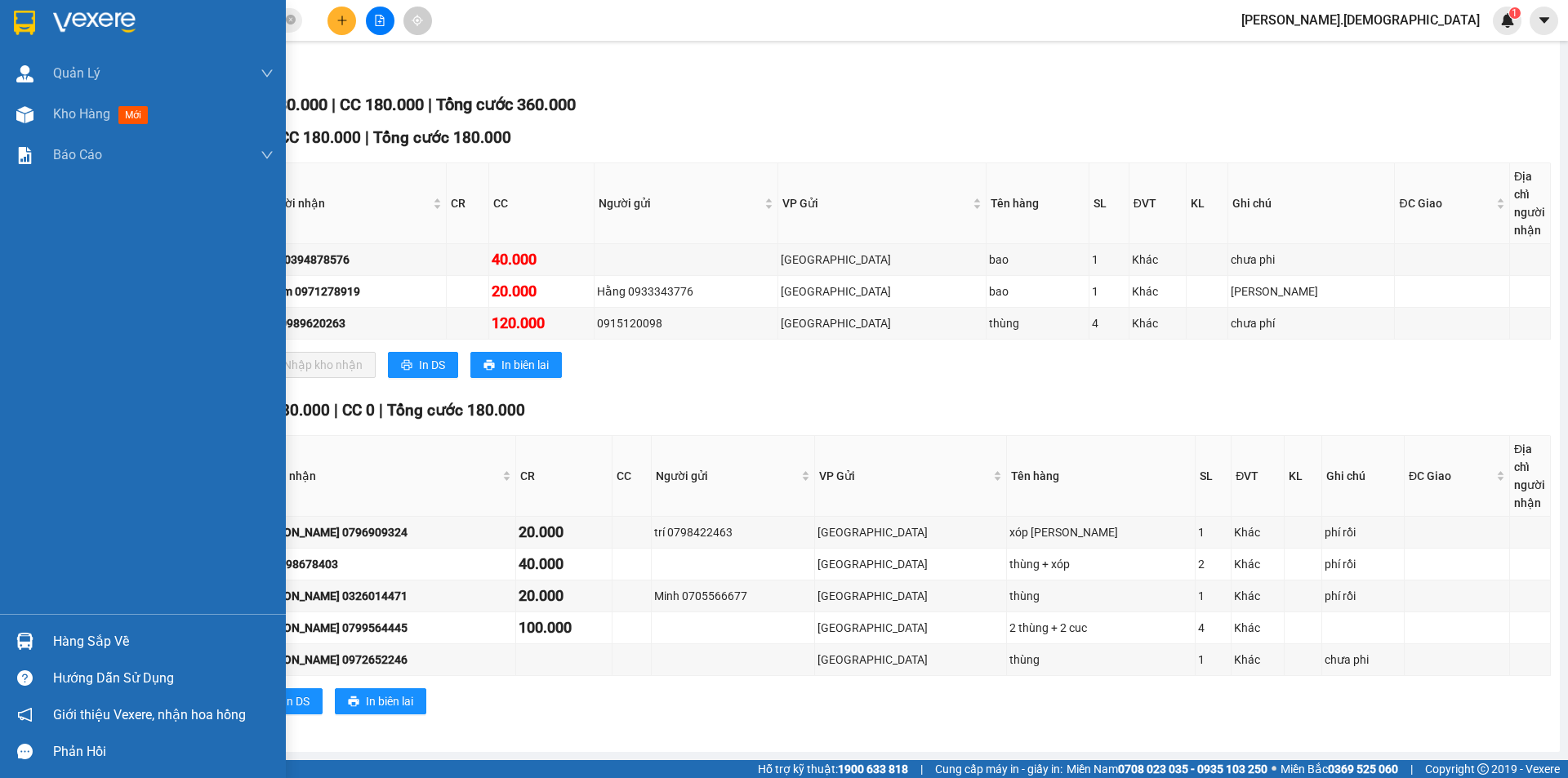
click at [91, 642] on div "Hàng sắp về" at bounding box center [163, 642] width 220 height 24
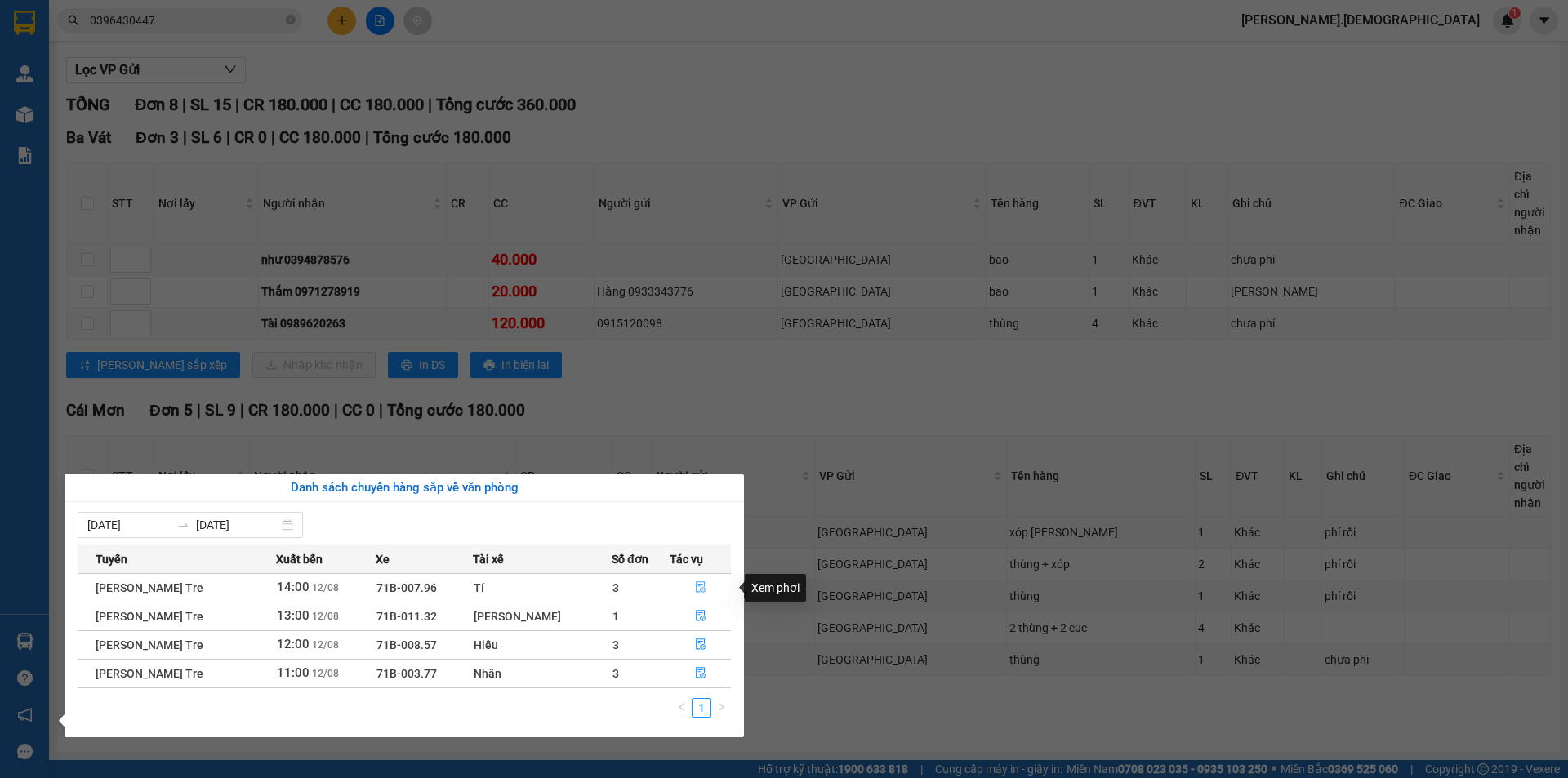
click at [696, 585] on icon "file-done" at bounding box center [700, 587] width 10 height 11
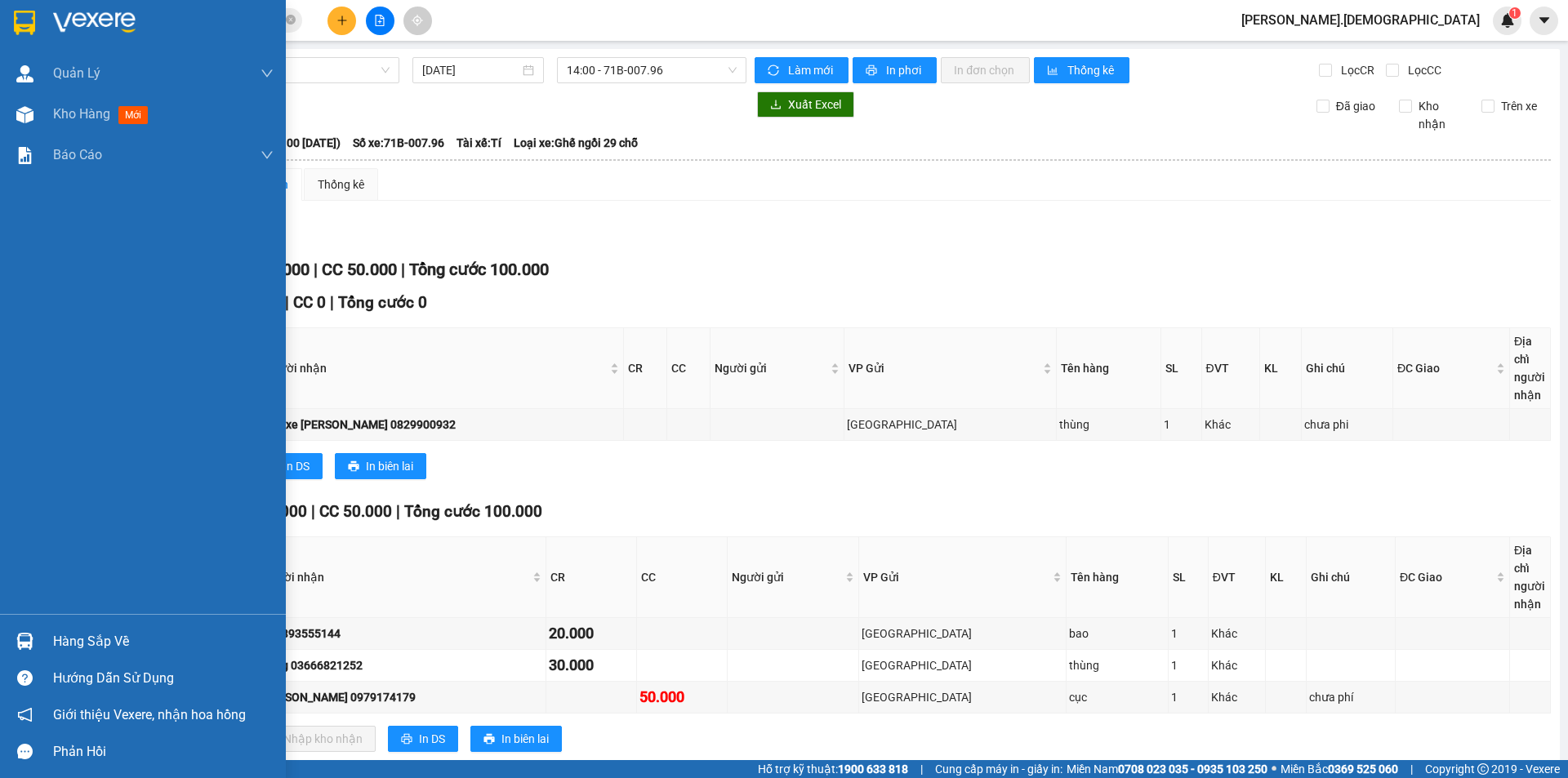
click at [81, 643] on div "Hàng sắp về" at bounding box center [163, 642] width 220 height 24
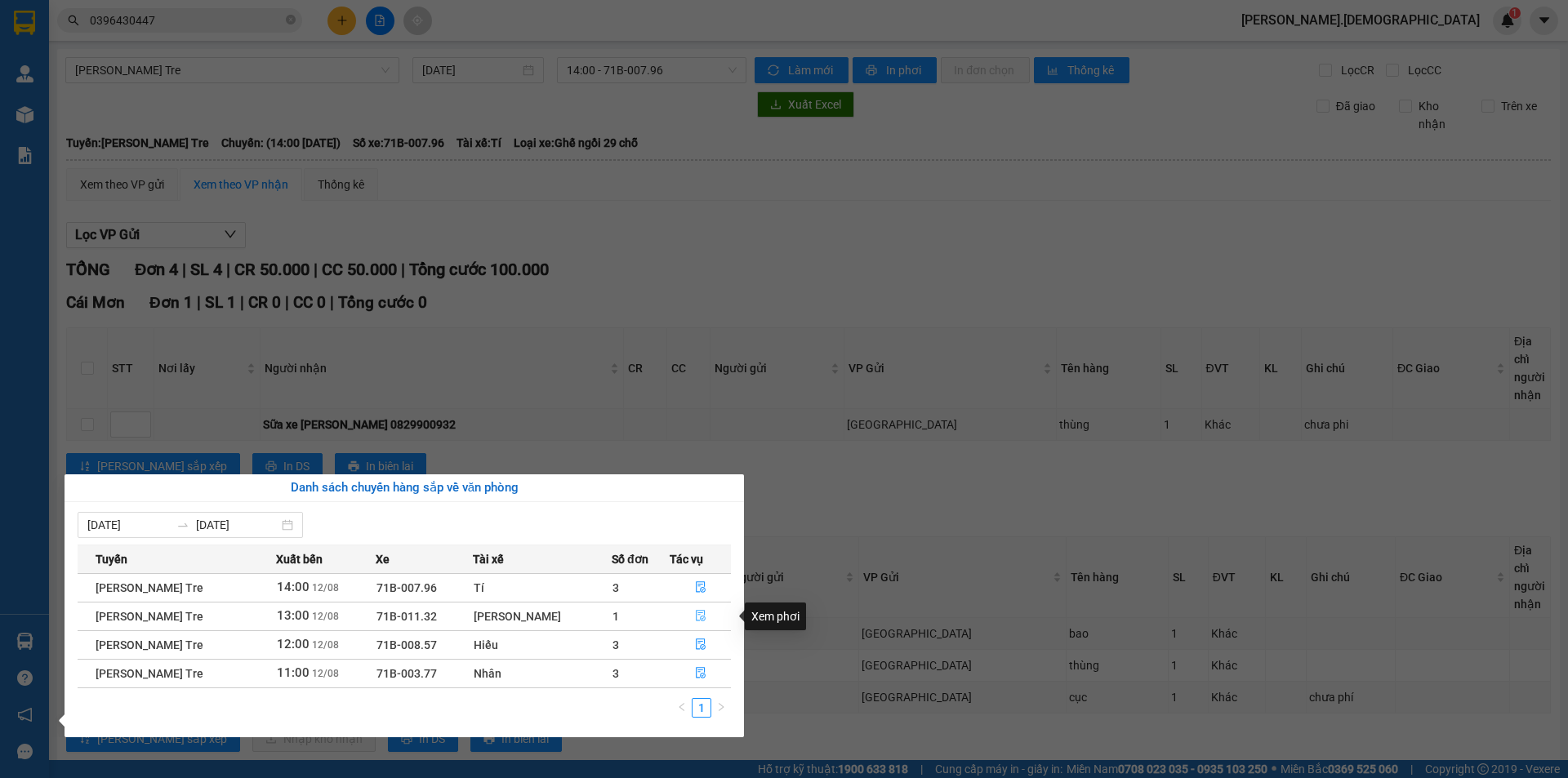
click at [698, 613] on icon "file-done" at bounding box center [700, 615] width 11 height 11
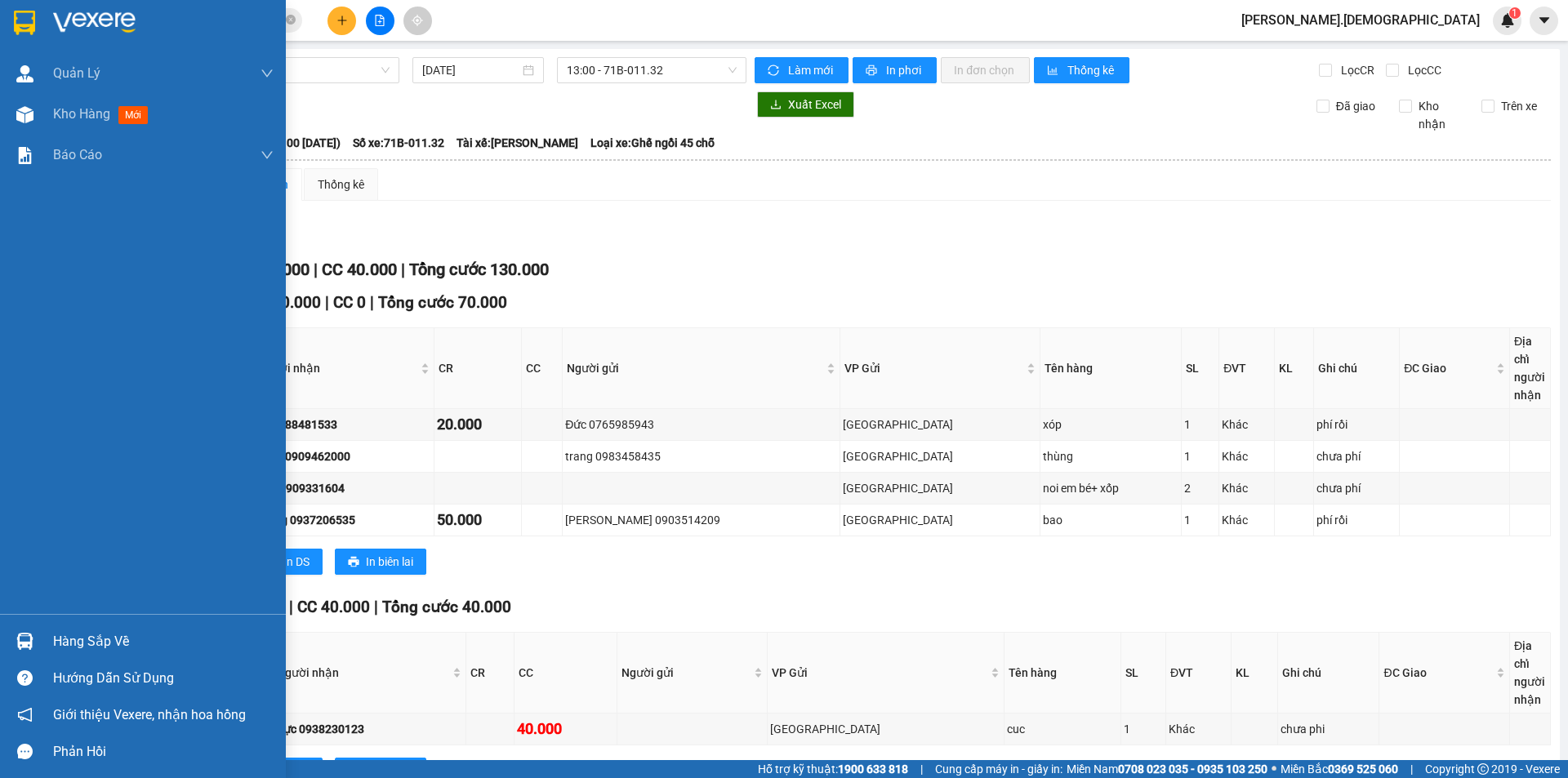
click at [75, 640] on div "Hàng sắp về" at bounding box center [163, 642] width 220 height 24
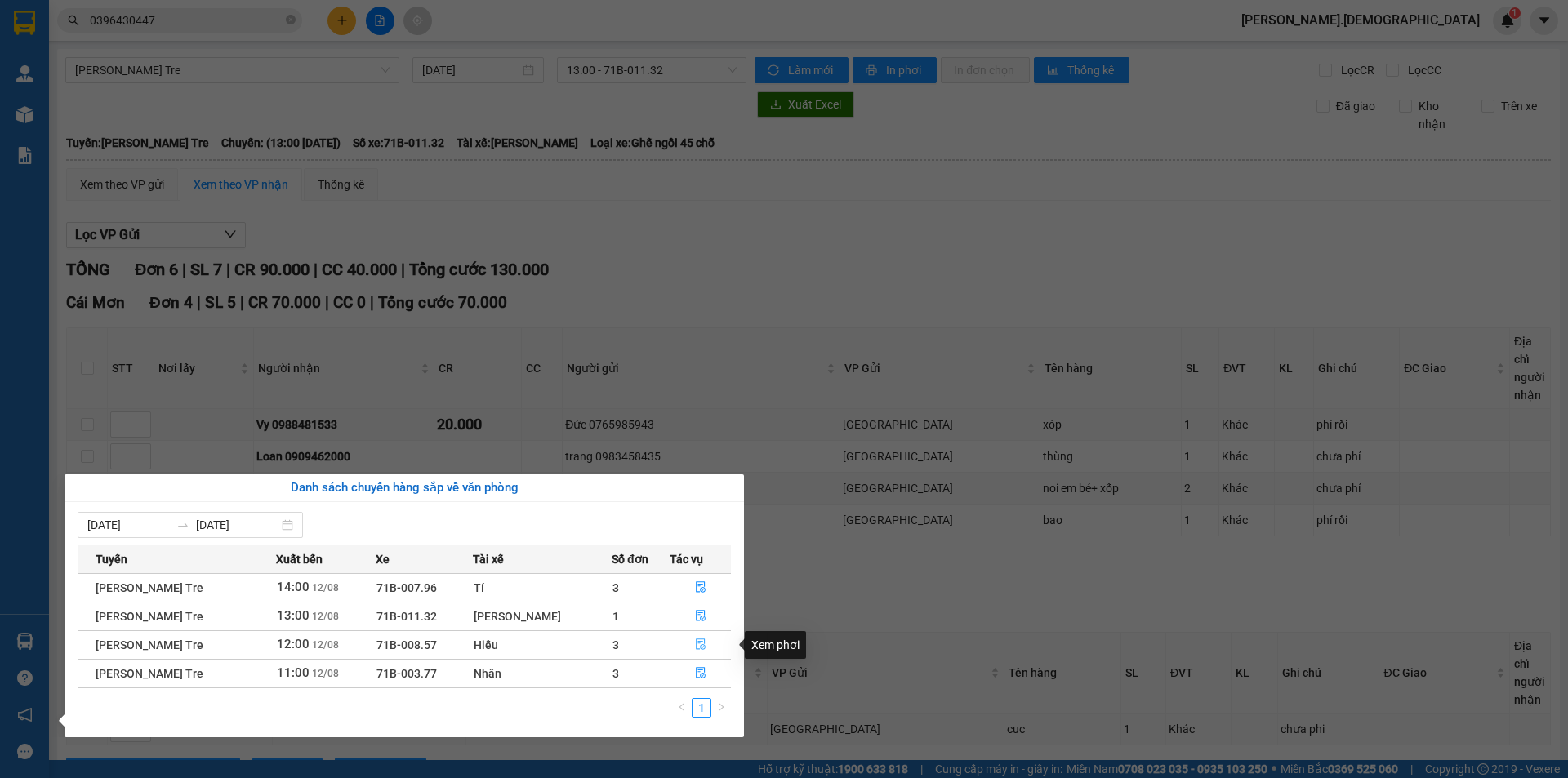
click at [699, 640] on icon "file-done" at bounding box center [700, 645] width 10 height 11
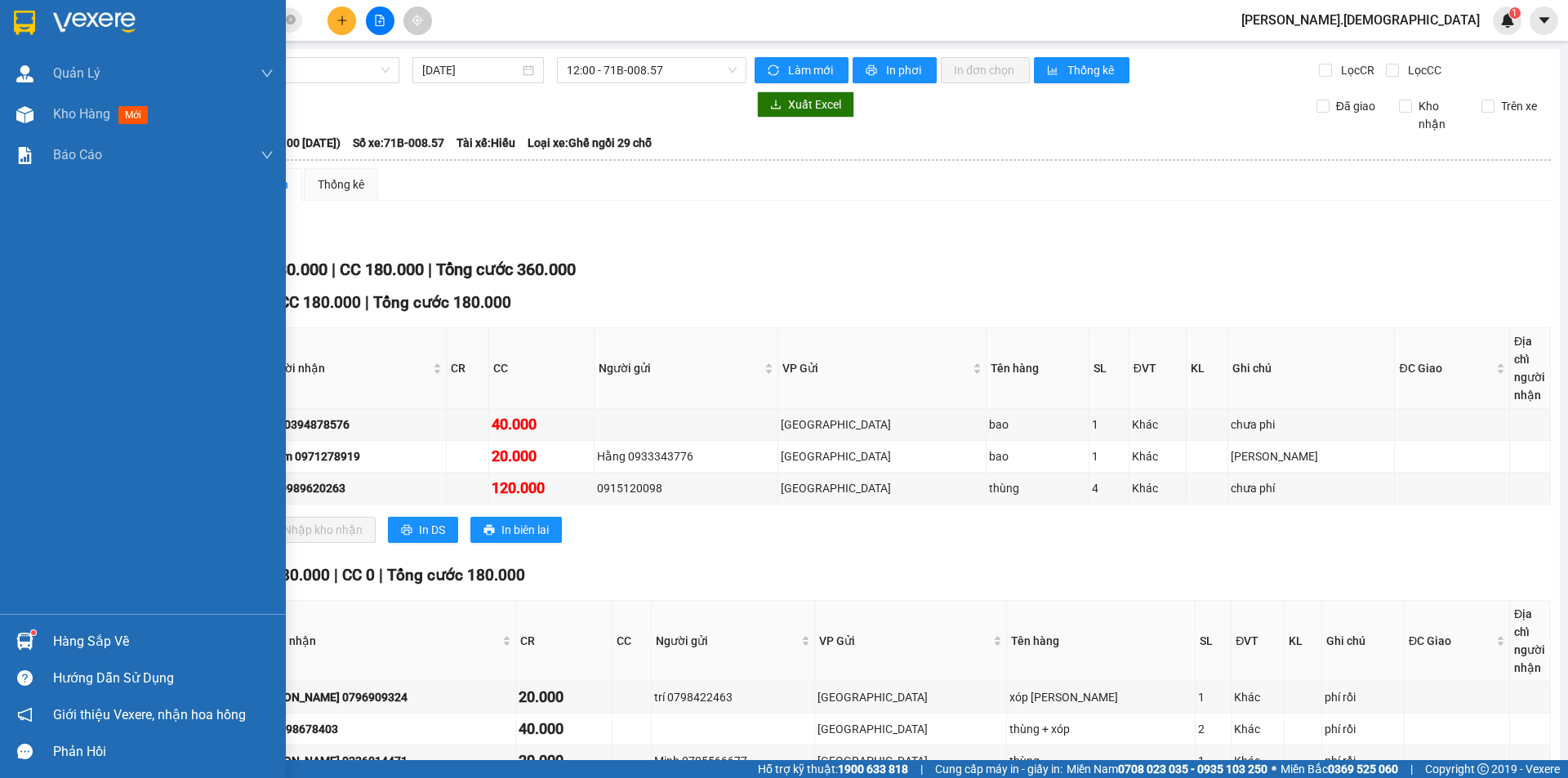
click at [80, 644] on div "Hàng sắp về" at bounding box center [163, 642] width 220 height 24
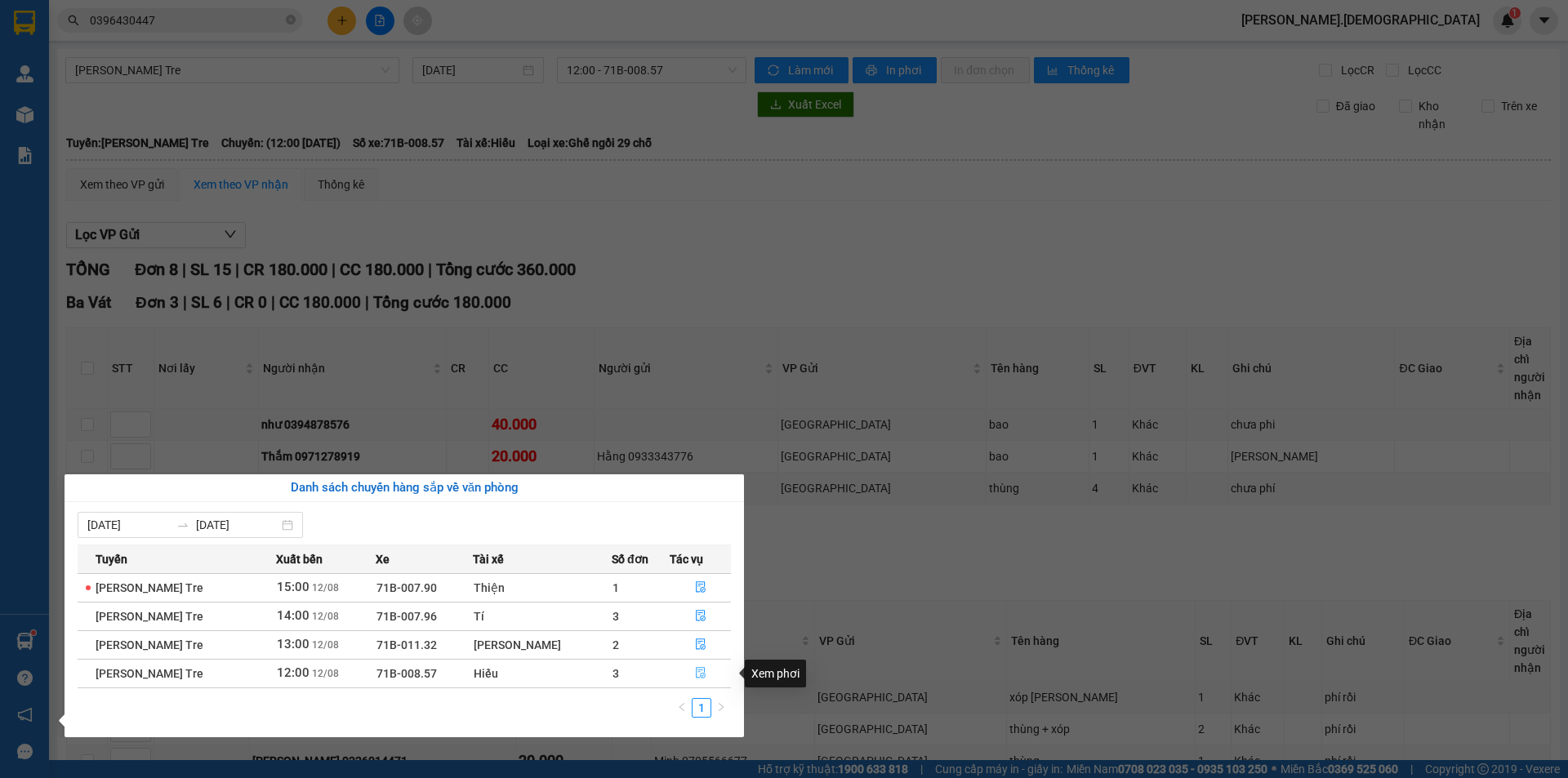
click at [699, 672] on icon "file-done" at bounding box center [700, 672] width 11 height 11
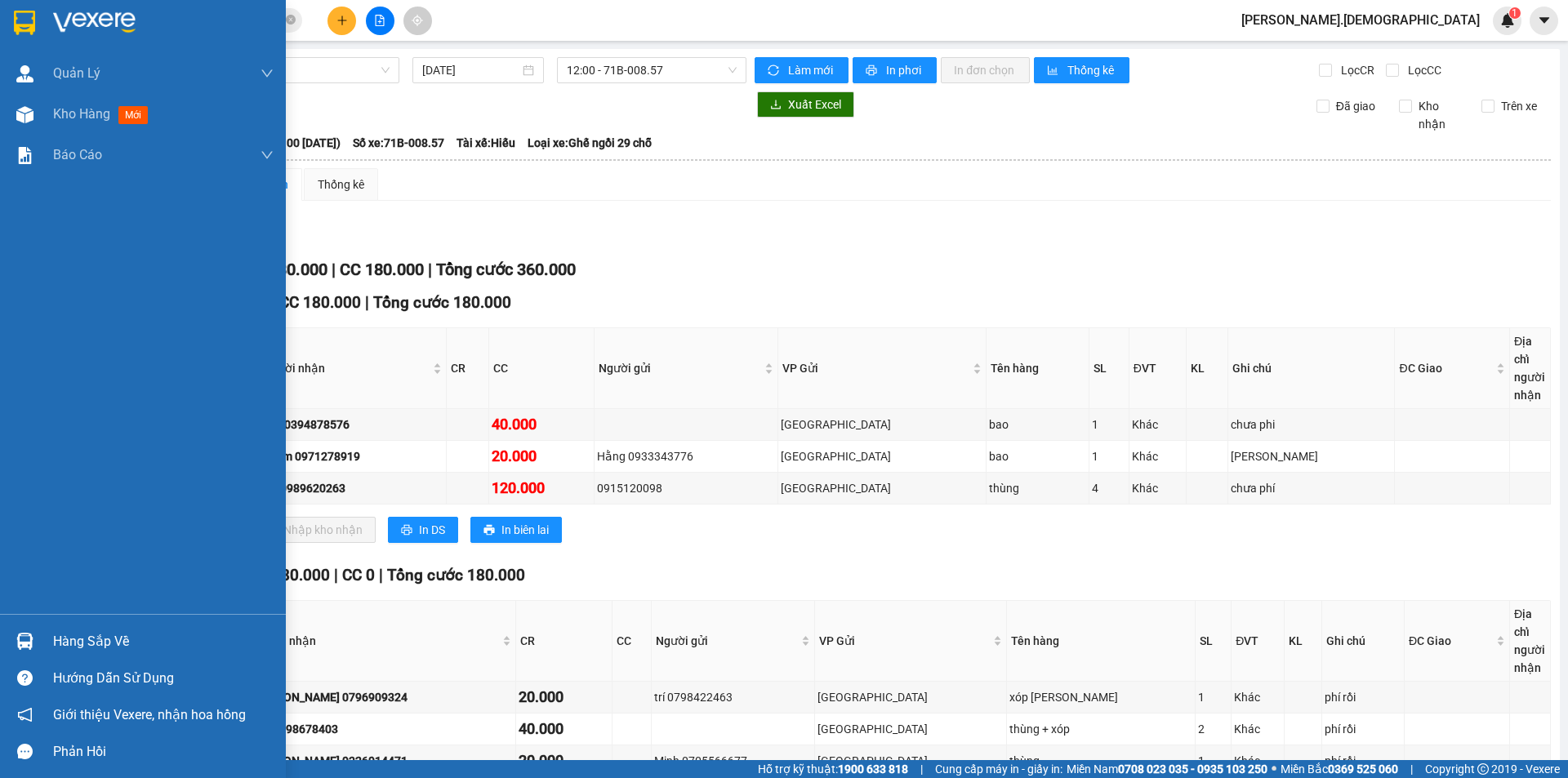
click at [86, 642] on div "Hàng sắp về" at bounding box center [163, 642] width 220 height 24
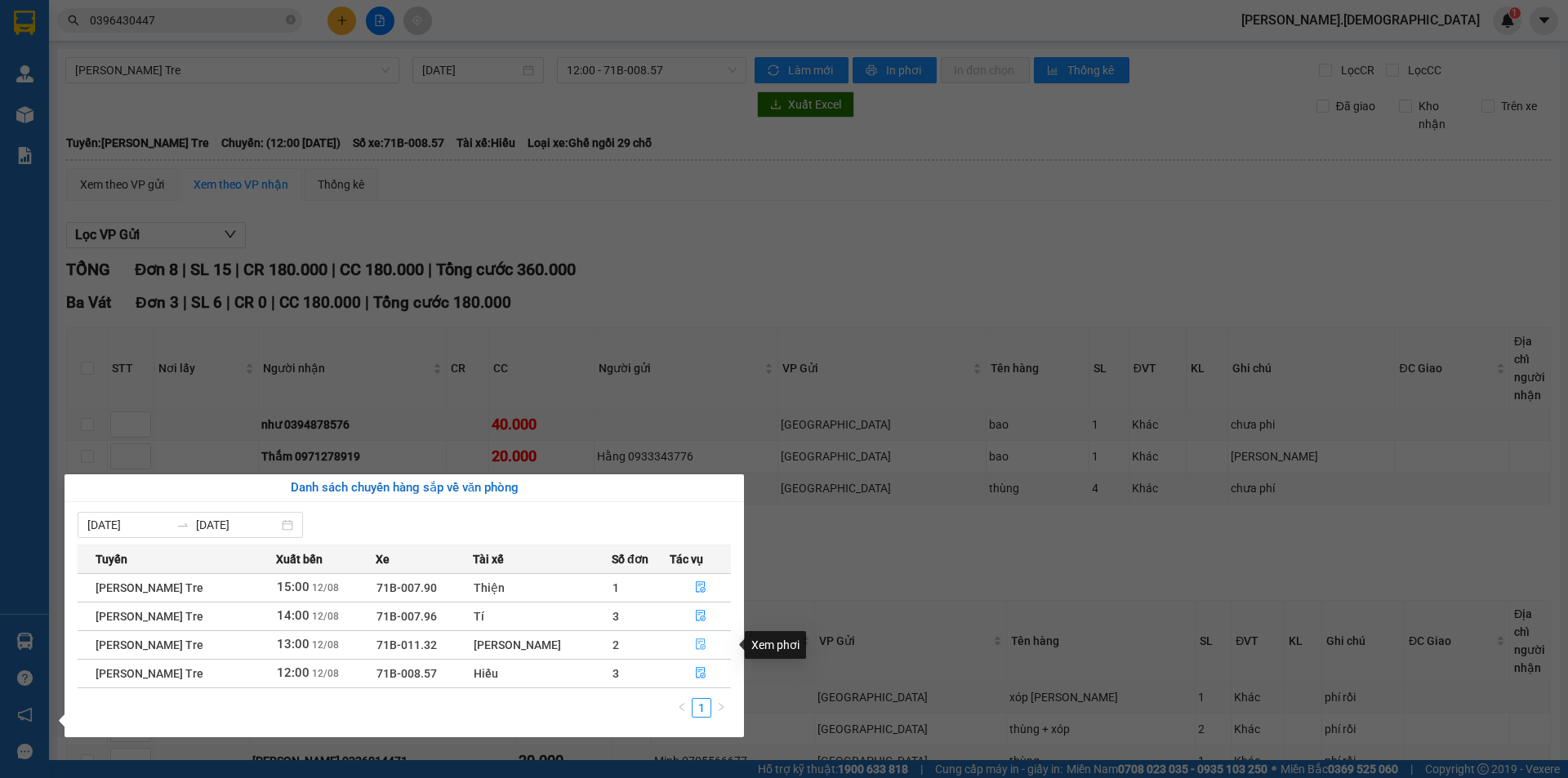
drag, startPoint x: 697, startPoint y: 645, endPoint x: 646, endPoint y: 626, distance: 54.4
click at [697, 644] on icon "file-done" at bounding box center [700, 644] width 11 height 11
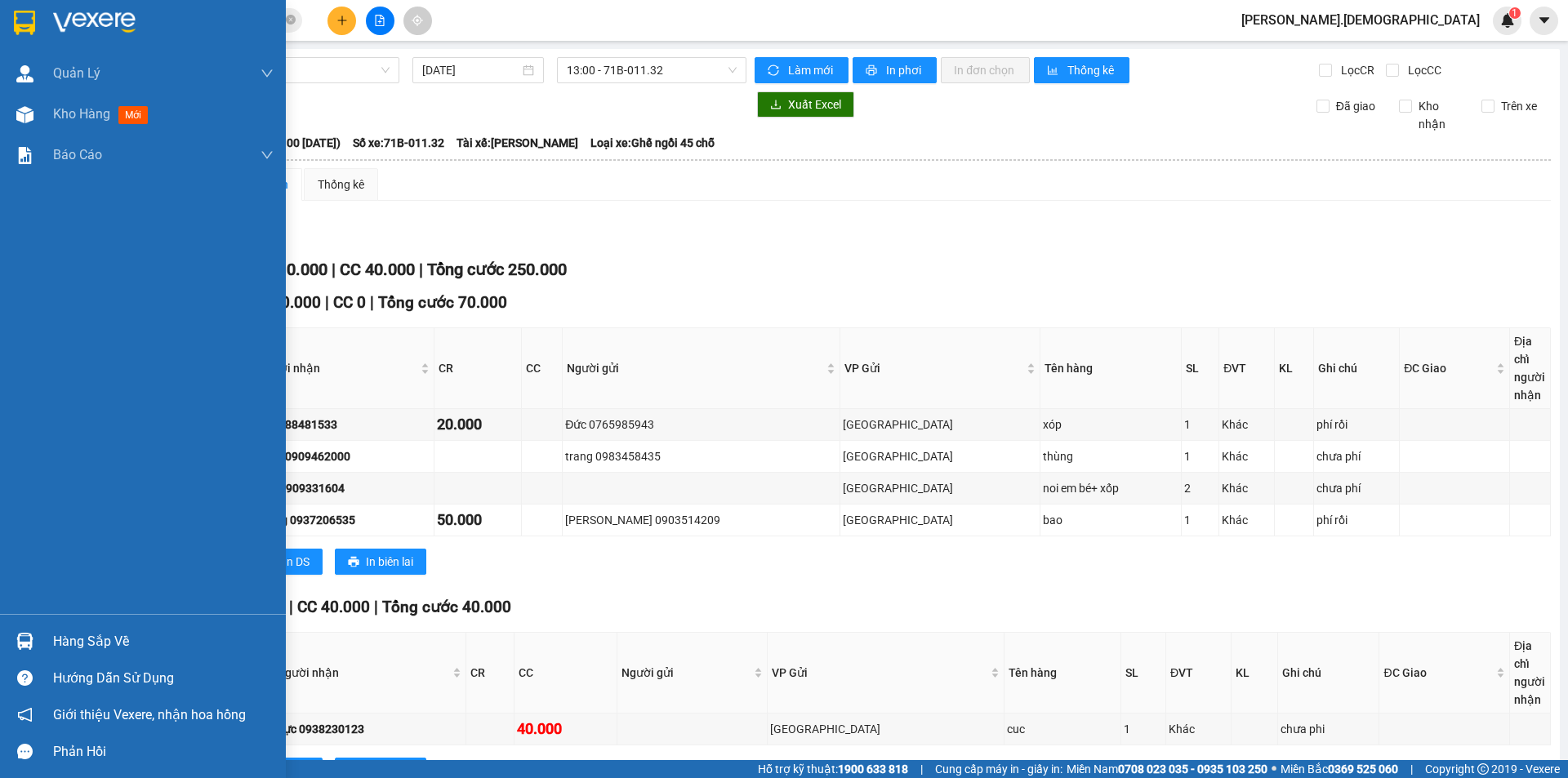
scroll to position [310, 0]
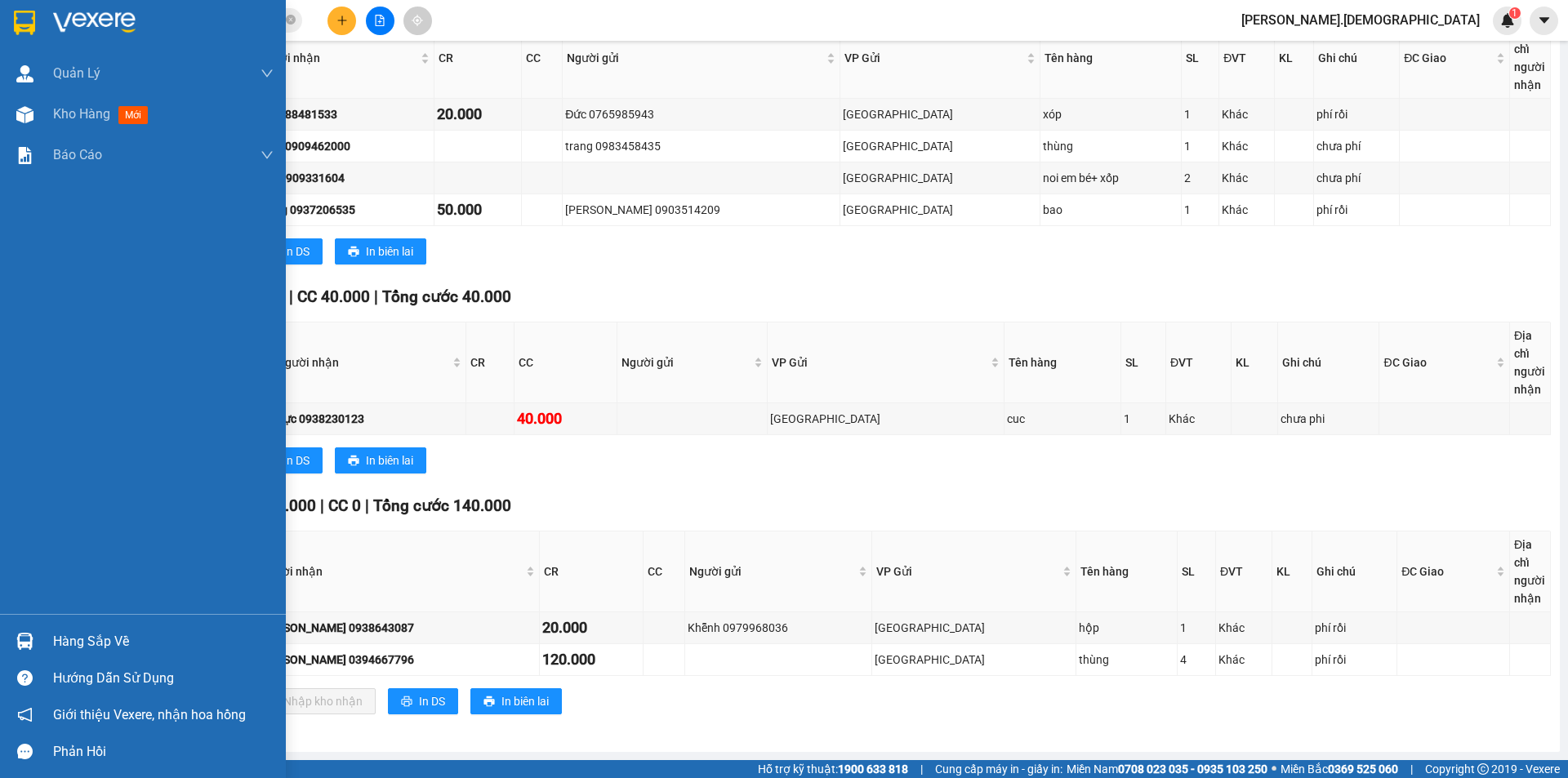
click at [94, 635] on div "Hàng sắp về" at bounding box center [163, 642] width 220 height 24
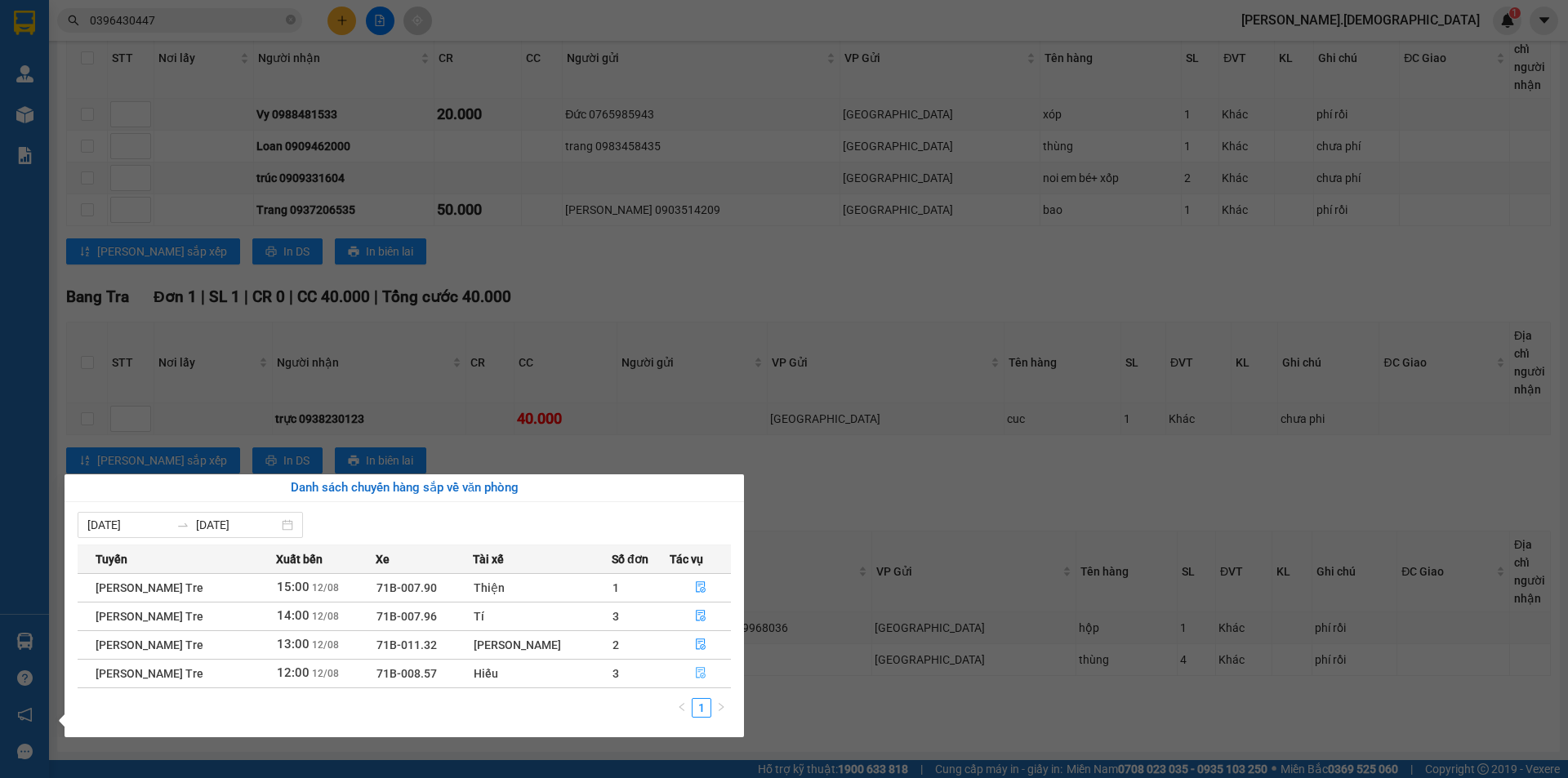
click at [699, 669] on icon "file-done" at bounding box center [700, 672] width 11 height 11
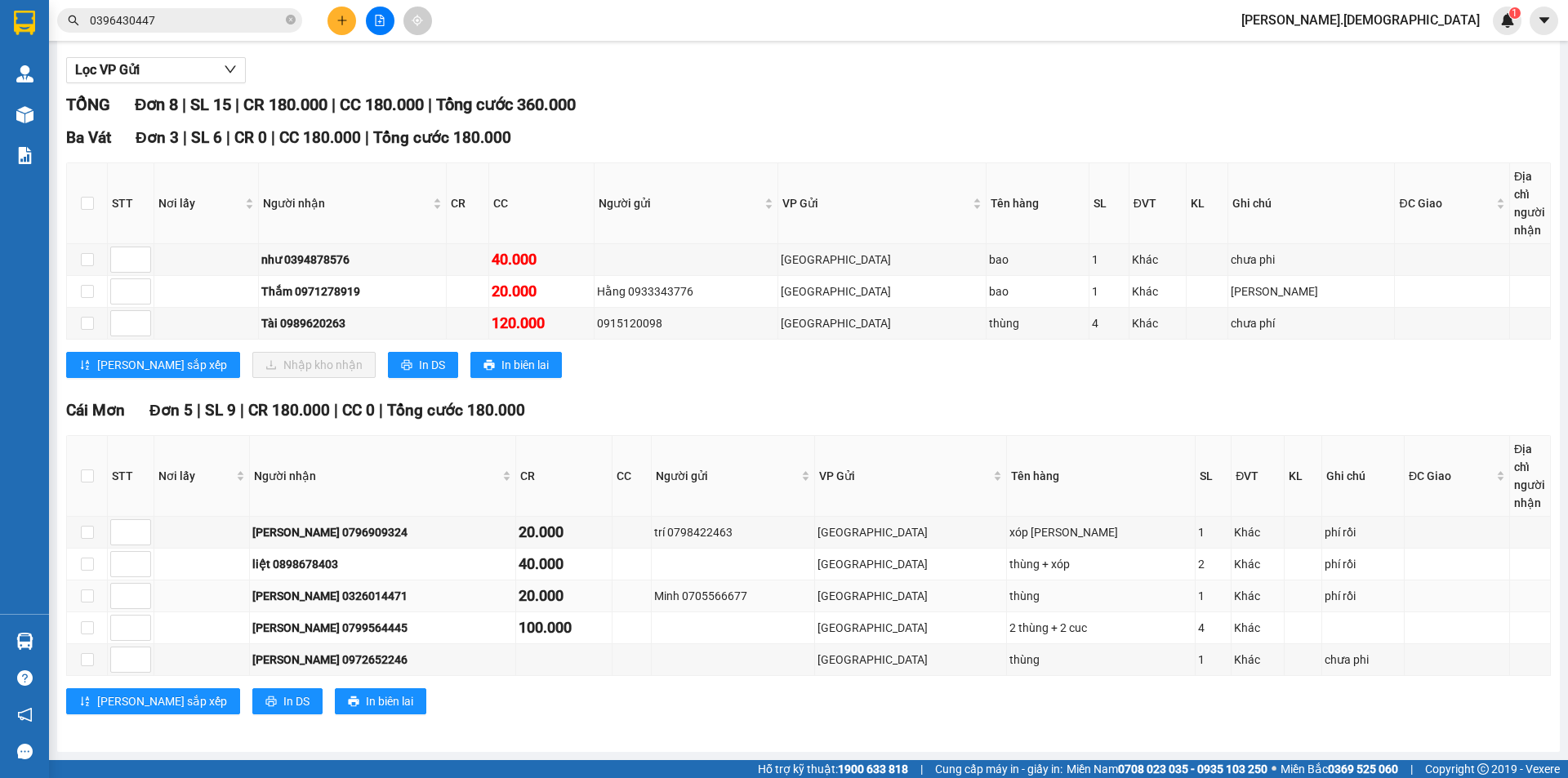
scroll to position [165, 0]
